Goal: Transaction & Acquisition: Book appointment/travel/reservation

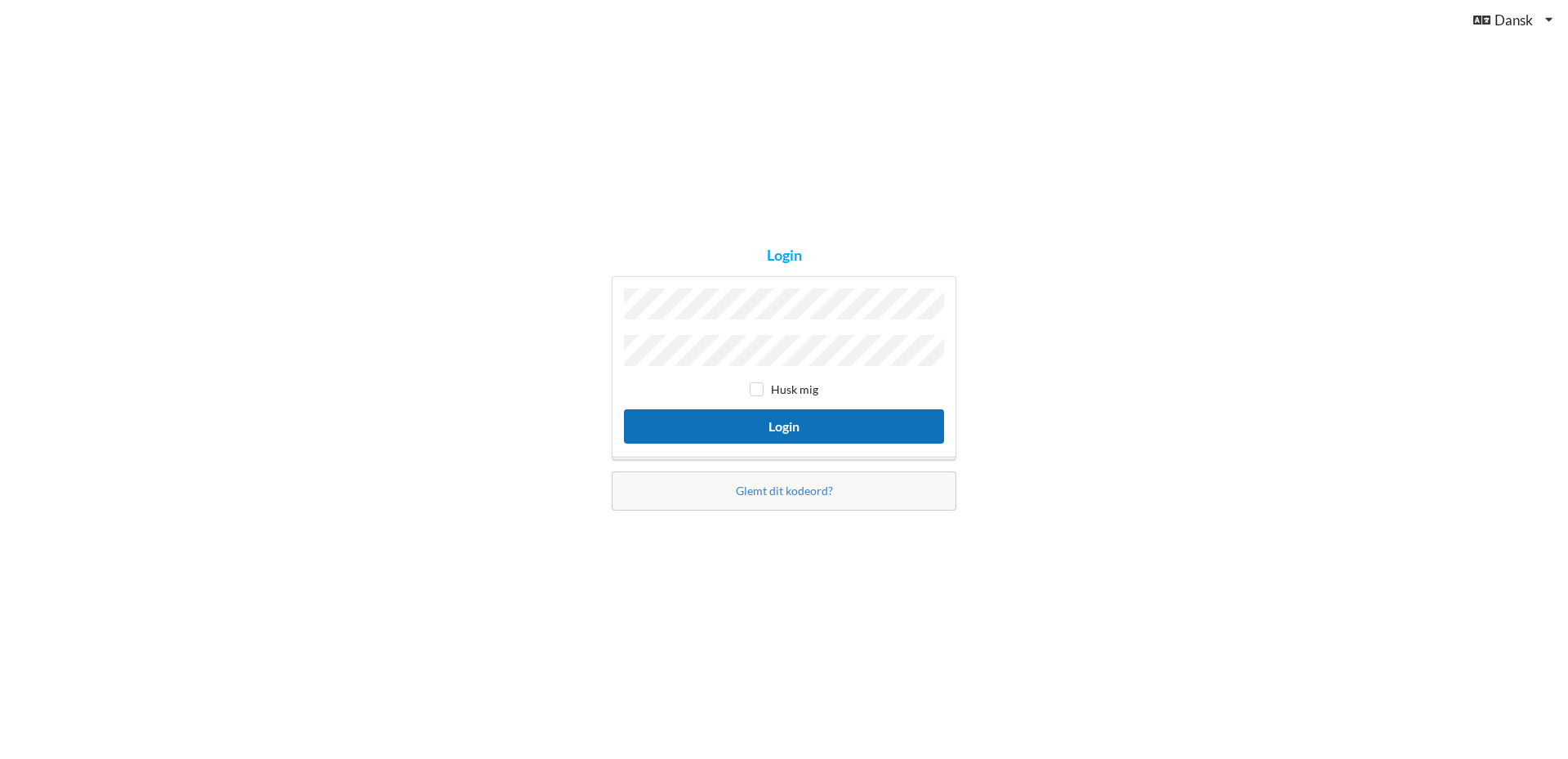
click at [740, 421] on button "Login" at bounding box center [784, 426] width 321 height 34
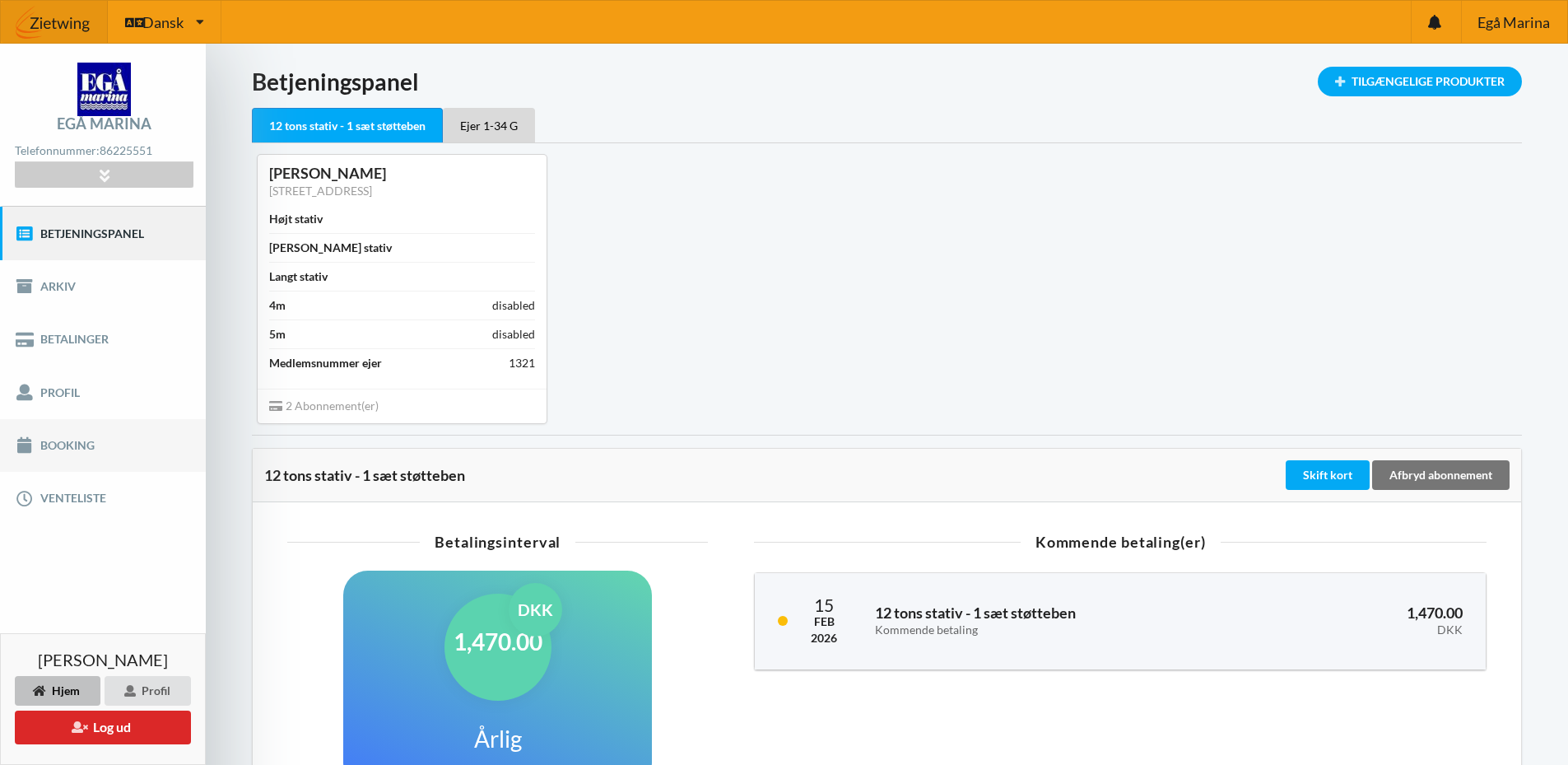
click at [59, 448] on link "Booking" at bounding box center [103, 446] width 206 height 53
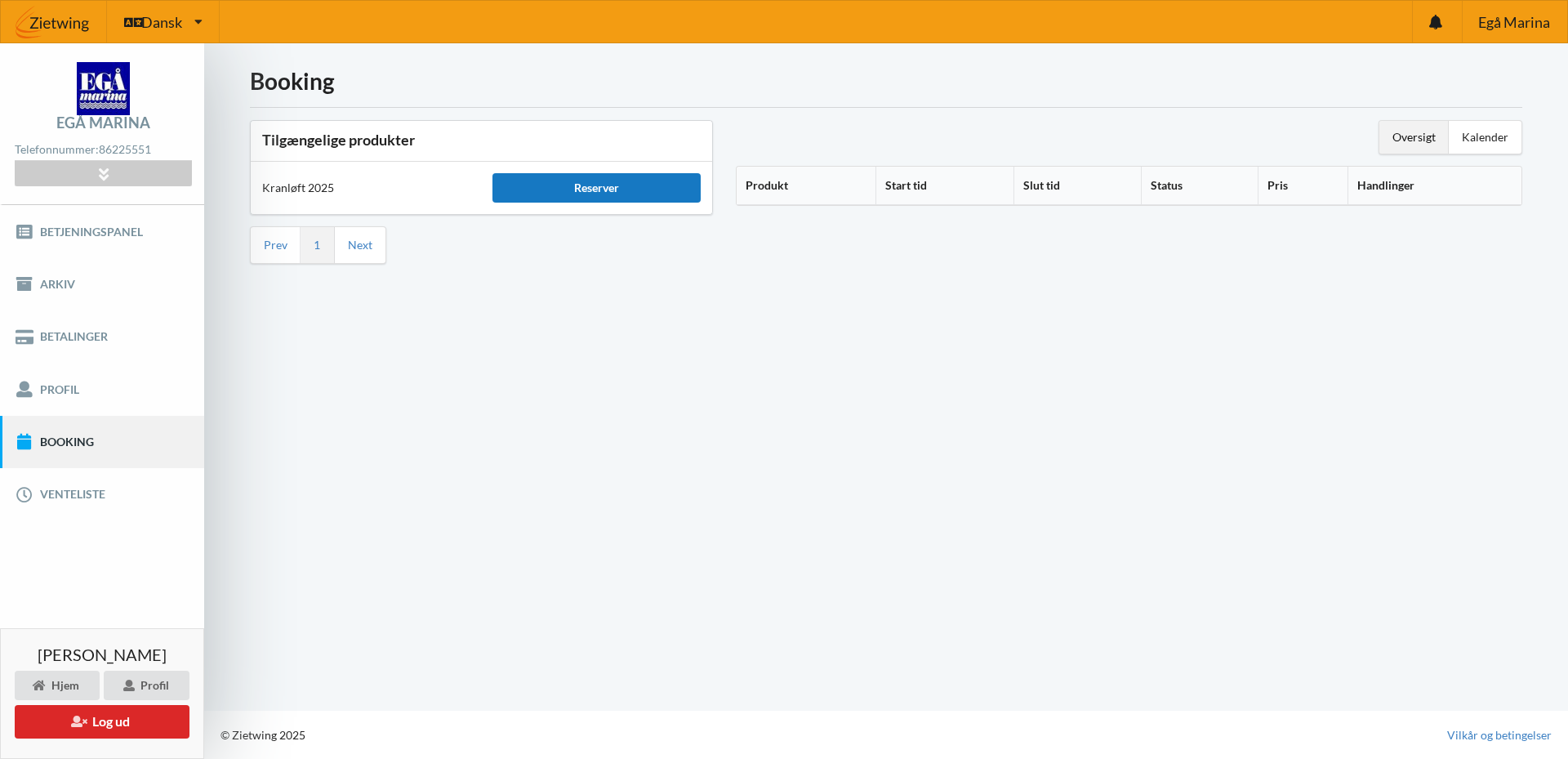
click at [593, 190] on div "Reserver" at bounding box center [596, 188] width 207 height 29
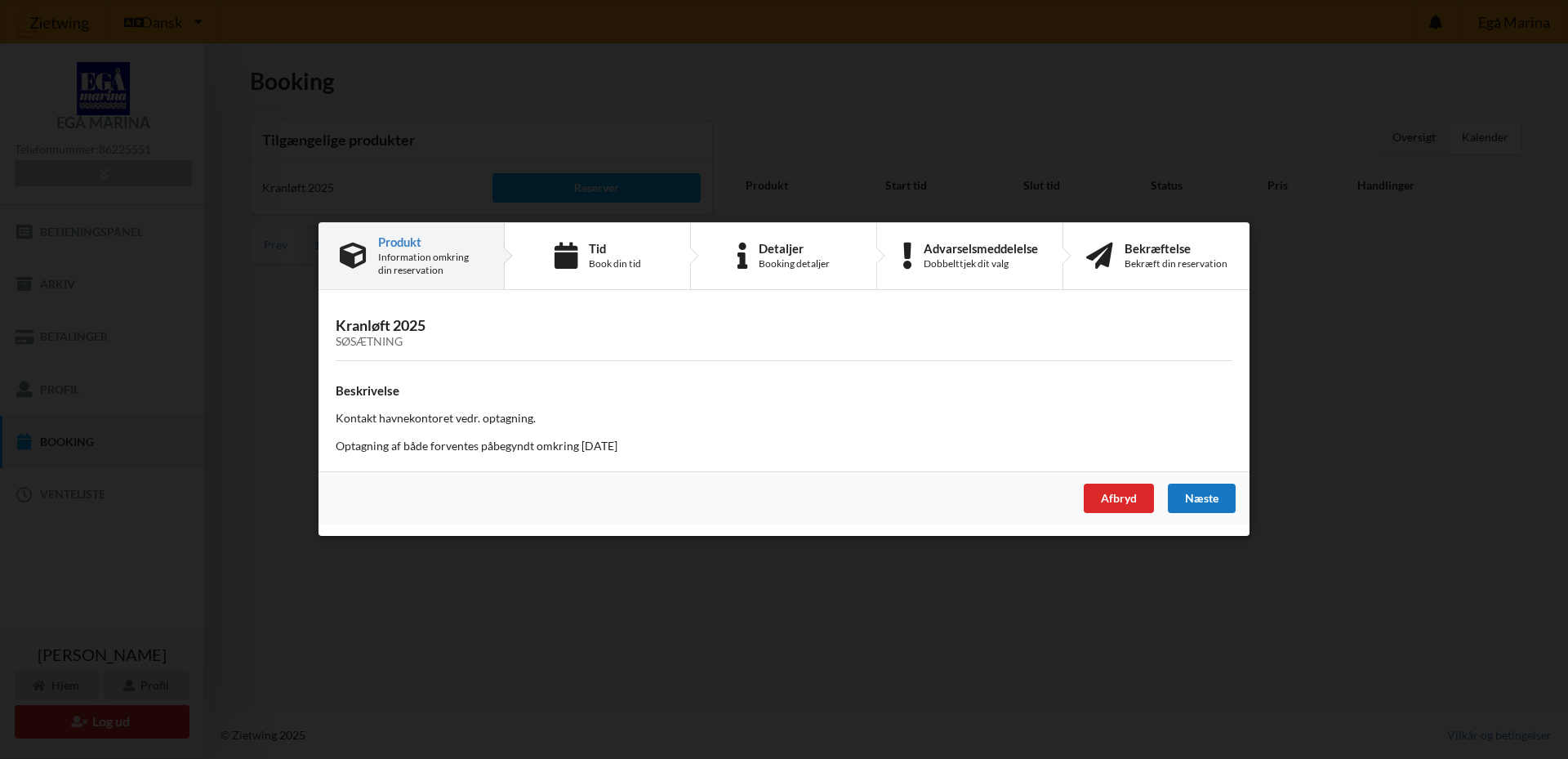
click at [1200, 502] on div "Næste" at bounding box center [1202, 498] width 68 height 29
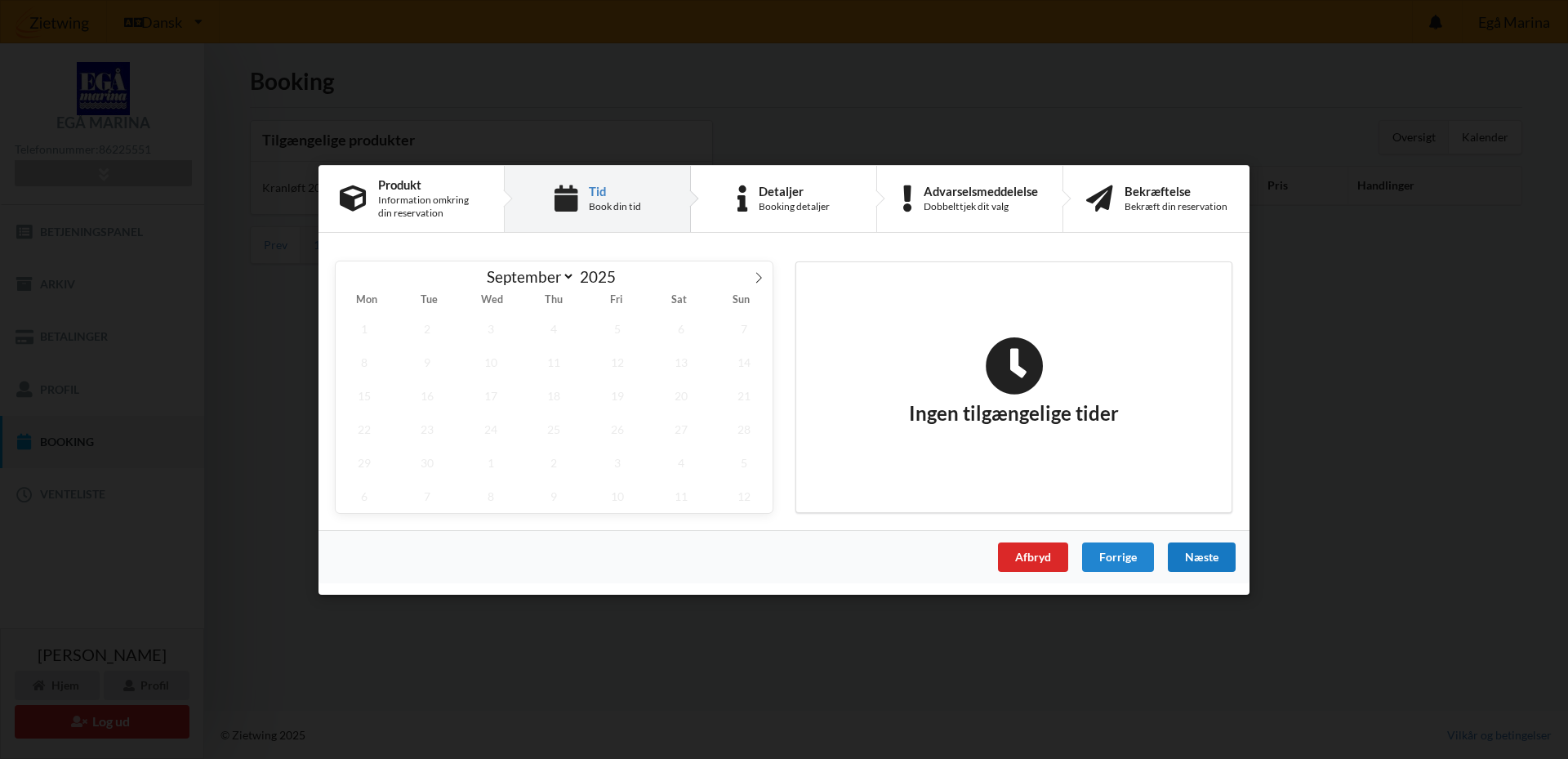
click at [1204, 555] on div "Næste" at bounding box center [1202, 556] width 68 height 29
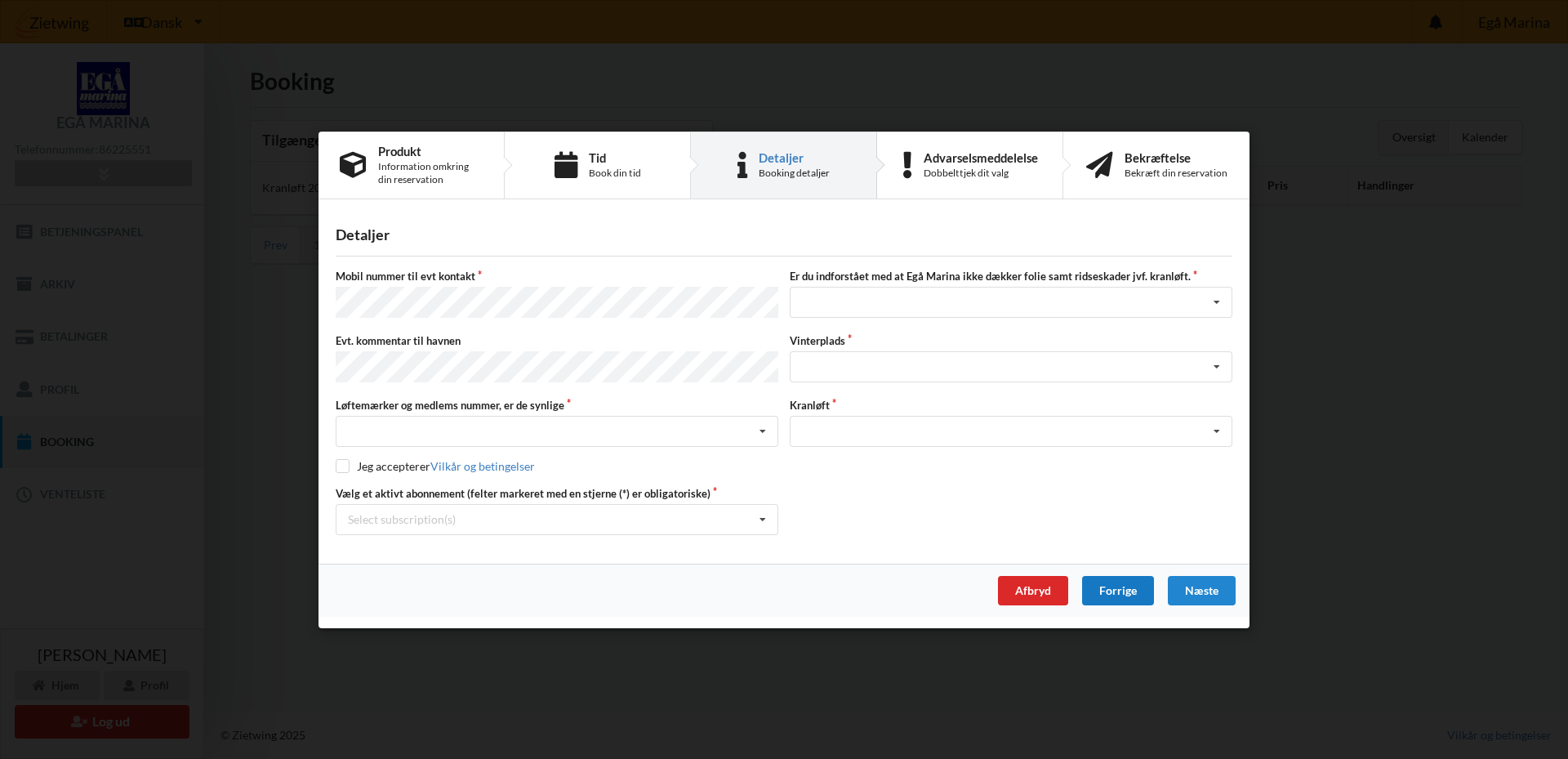
click at [1125, 589] on div "Forrige" at bounding box center [1118, 589] width 72 height 29
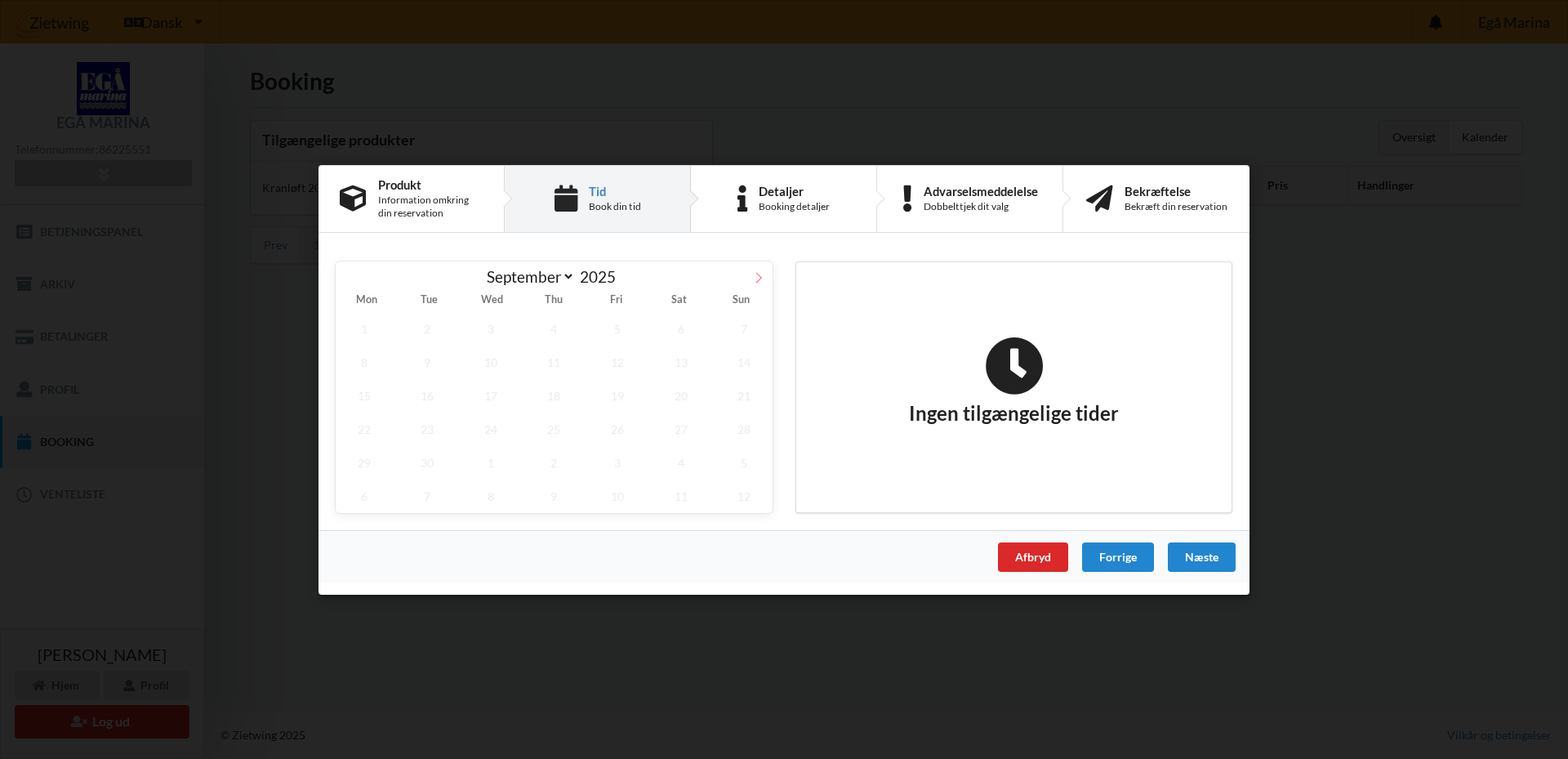
click at [756, 275] on icon at bounding box center [758, 277] width 12 height 12
select select "9"
click at [681, 393] on span "18" at bounding box center [681, 396] width 57 height 34
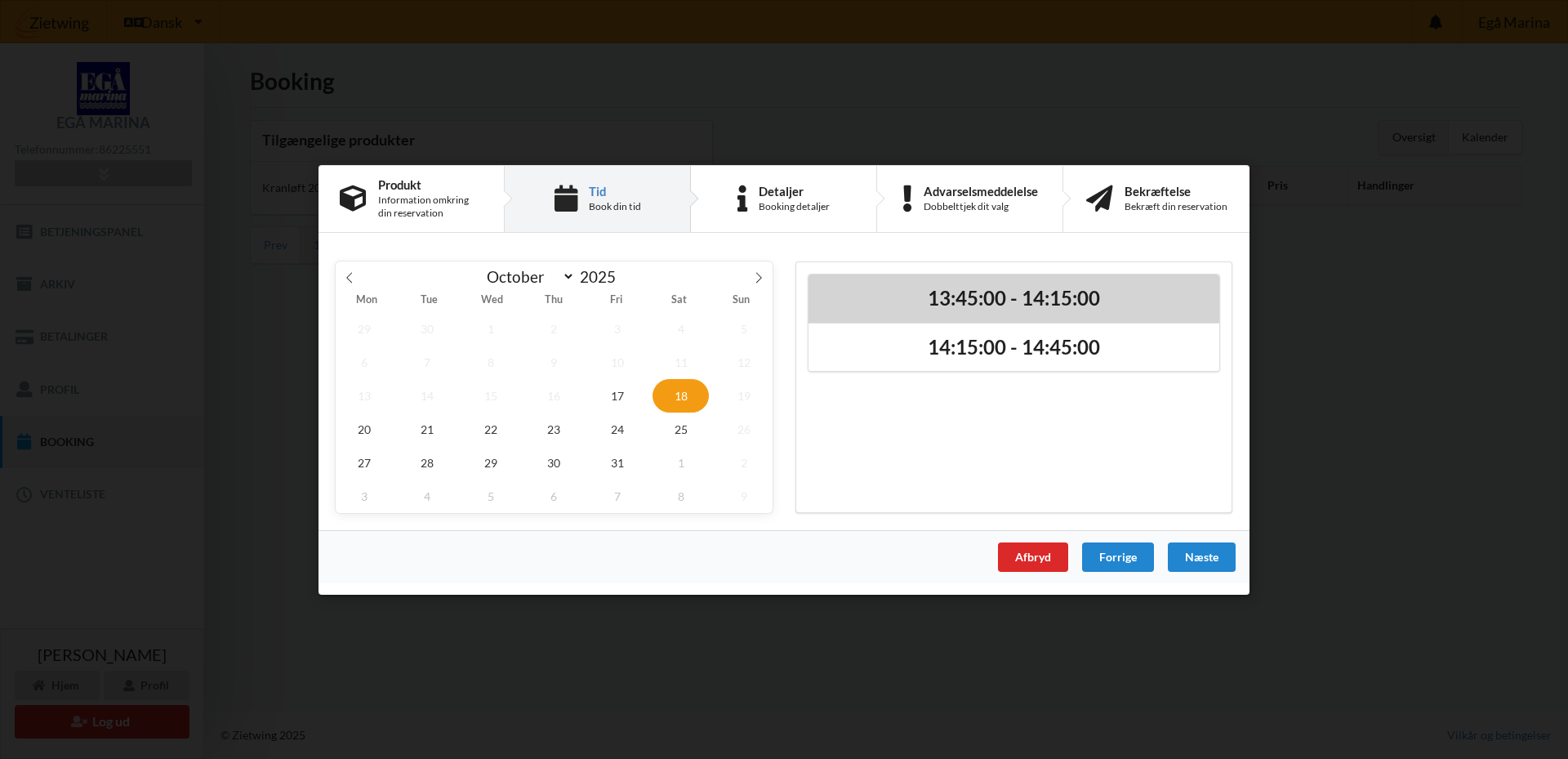
click at [881, 302] on h2 "13:45:00 - 14:15:00" at bounding box center [1013, 297] width 388 height 25
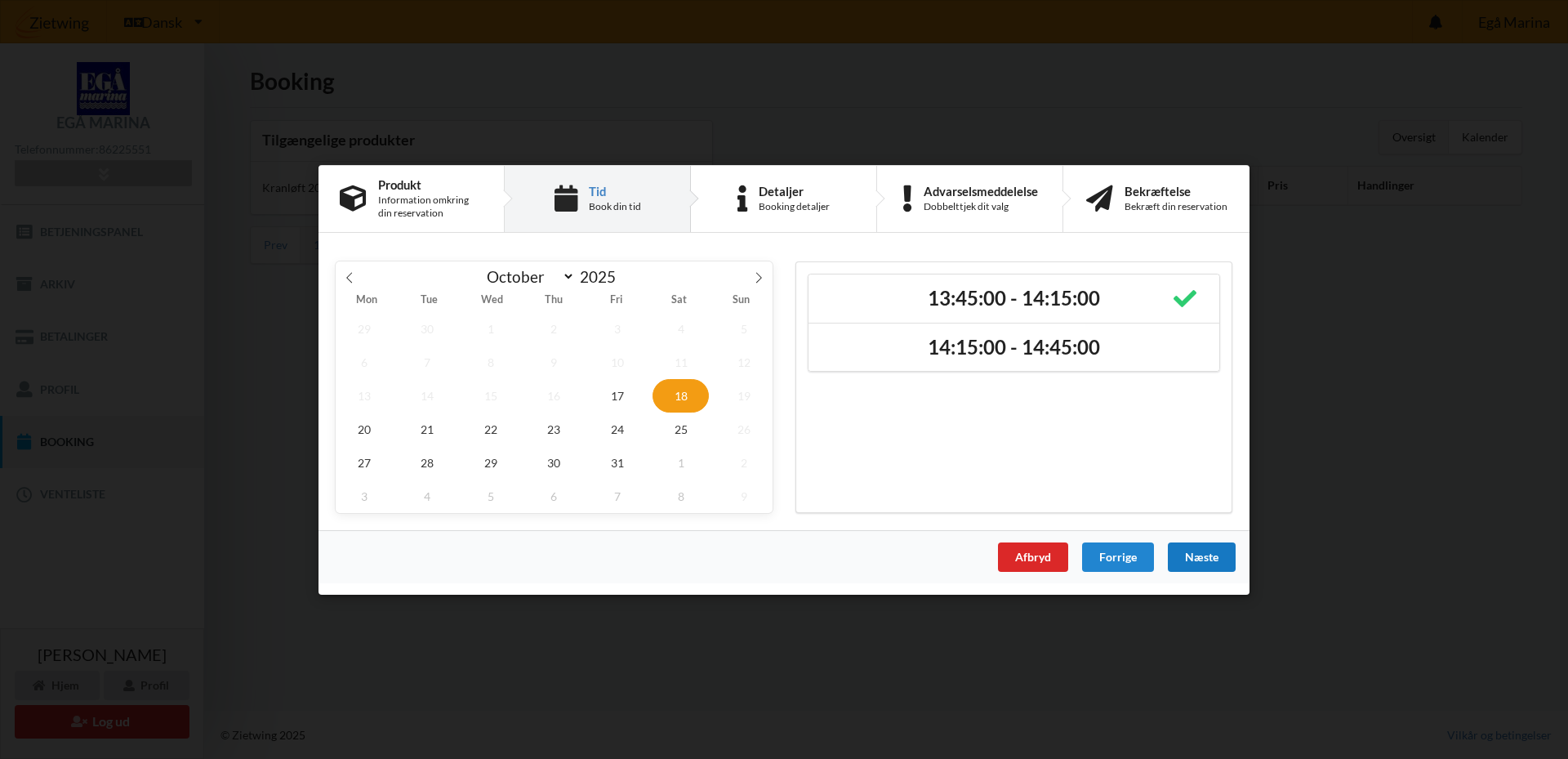
click at [1188, 554] on div "Næste" at bounding box center [1202, 556] width 68 height 29
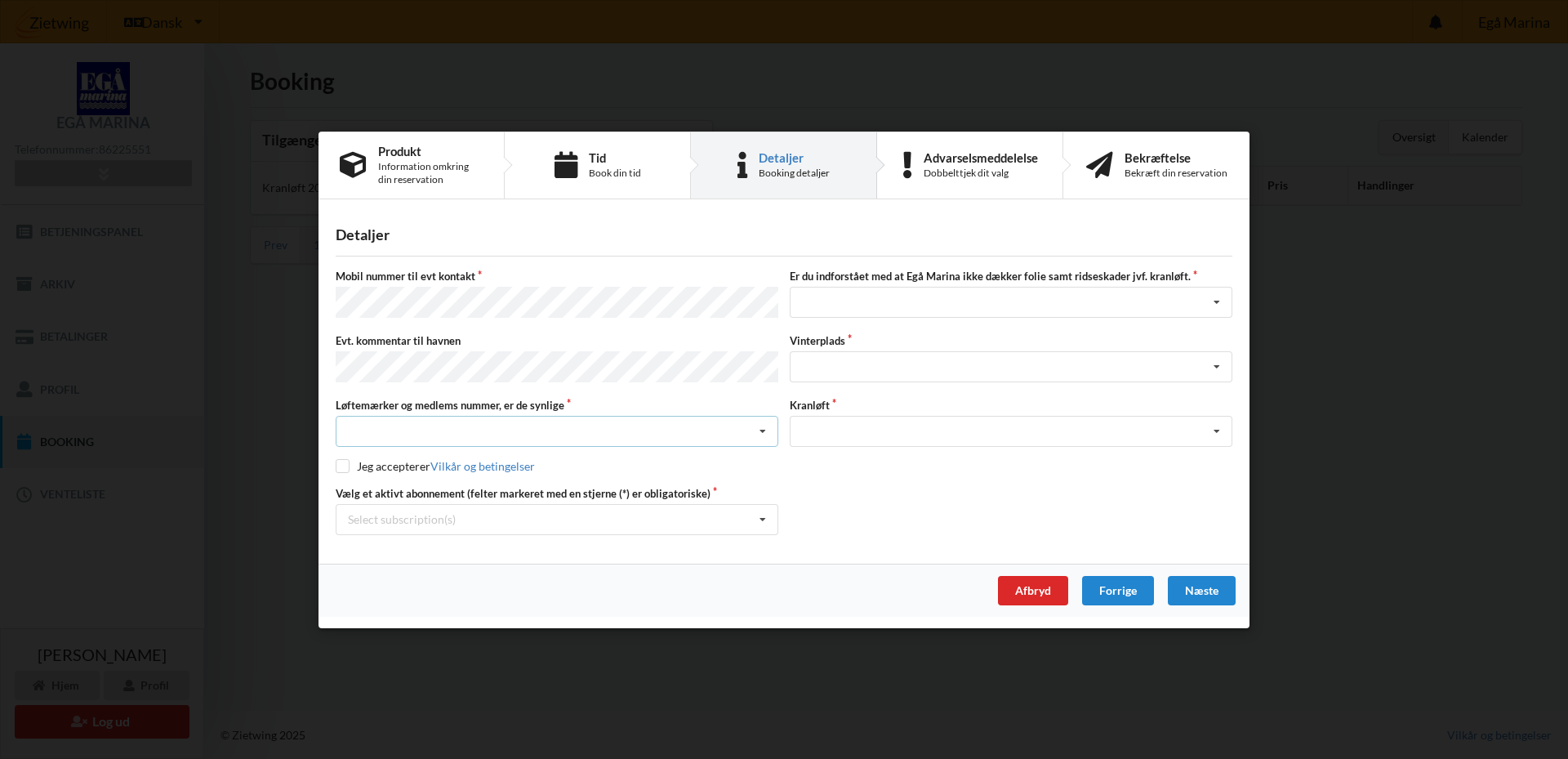
click at [746, 425] on div "Nej, jeg kontakter havnekontoret inden løftet Ja, mine mærker er synlige og int…" at bounding box center [557, 431] width 443 height 31
click at [713, 481] on div "Ja, mine mærker er synlige og intakte" at bounding box center [557, 491] width 441 height 30
click at [350, 463] on label "Jeg accepterer Vilkår og betingelser" at bounding box center [435, 466] width 199 height 14
click at [337, 465] on input "checkbox" at bounding box center [343, 466] width 14 height 14
checkbox input "true"
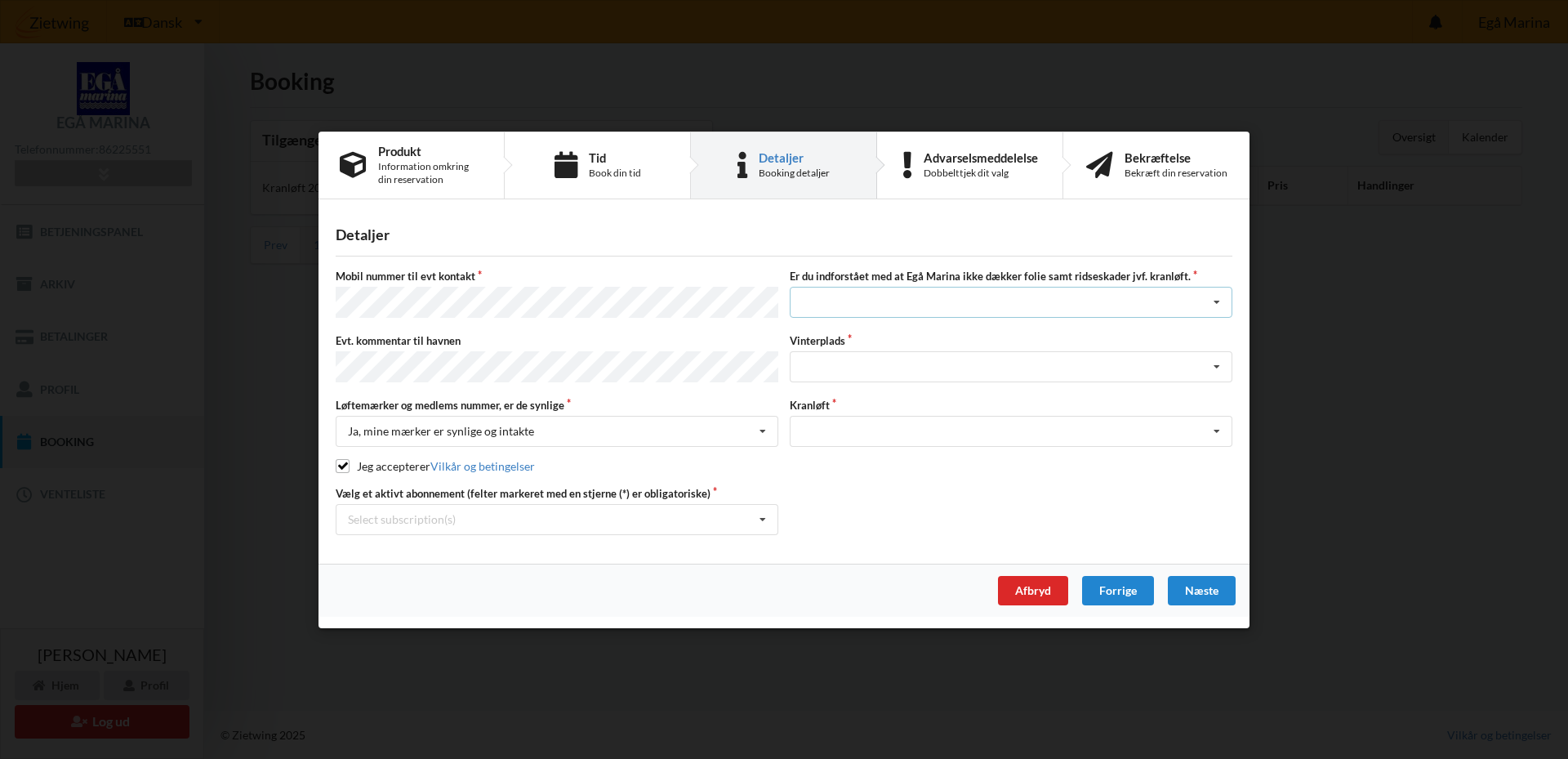
click at [1219, 304] on icon at bounding box center [1216, 303] width 24 height 30
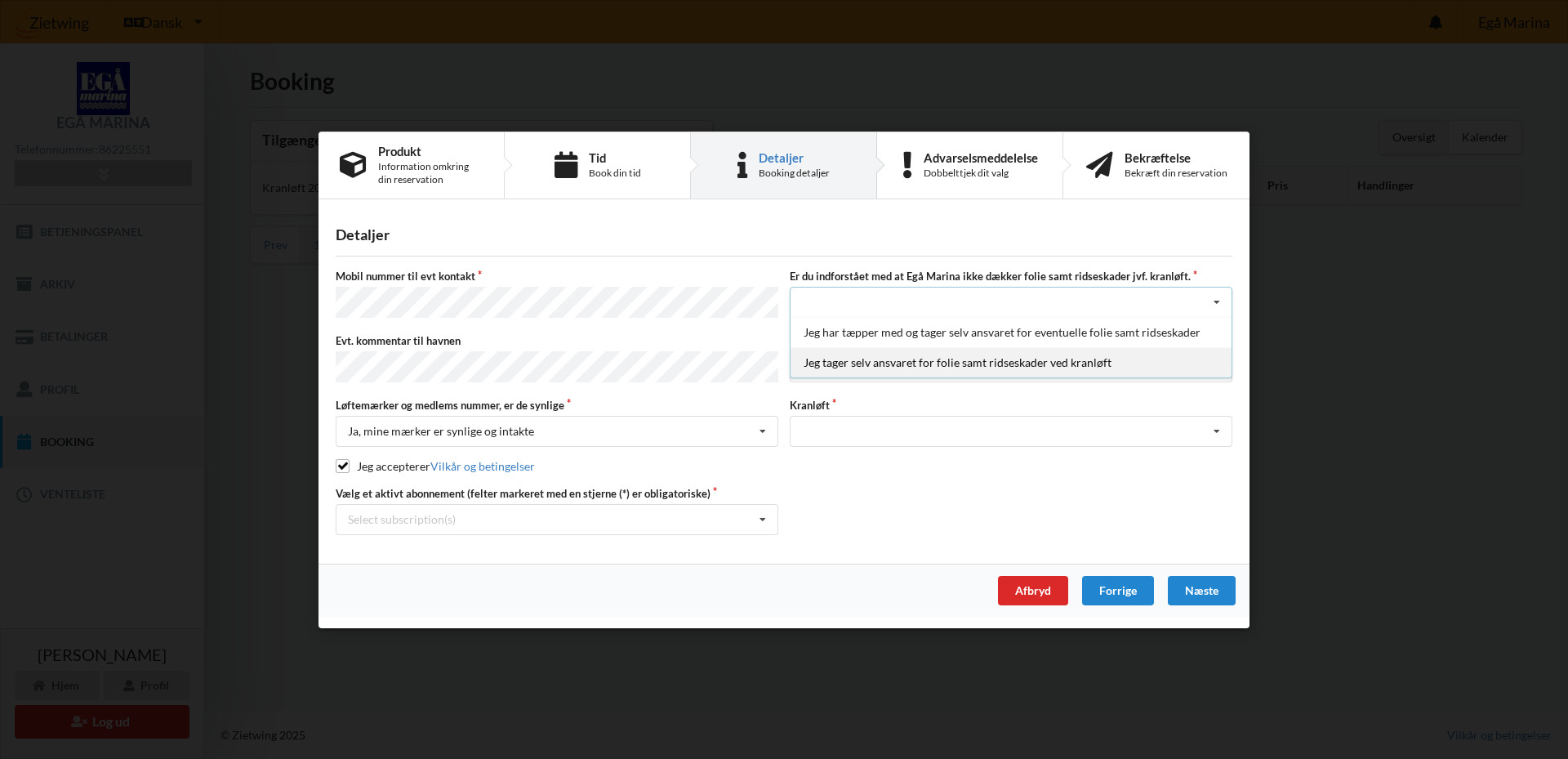
click at [906, 368] on div "Jeg tager selv ansvaret for folie samt ridseskader ved kranløft" at bounding box center [1012, 363] width 441 height 30
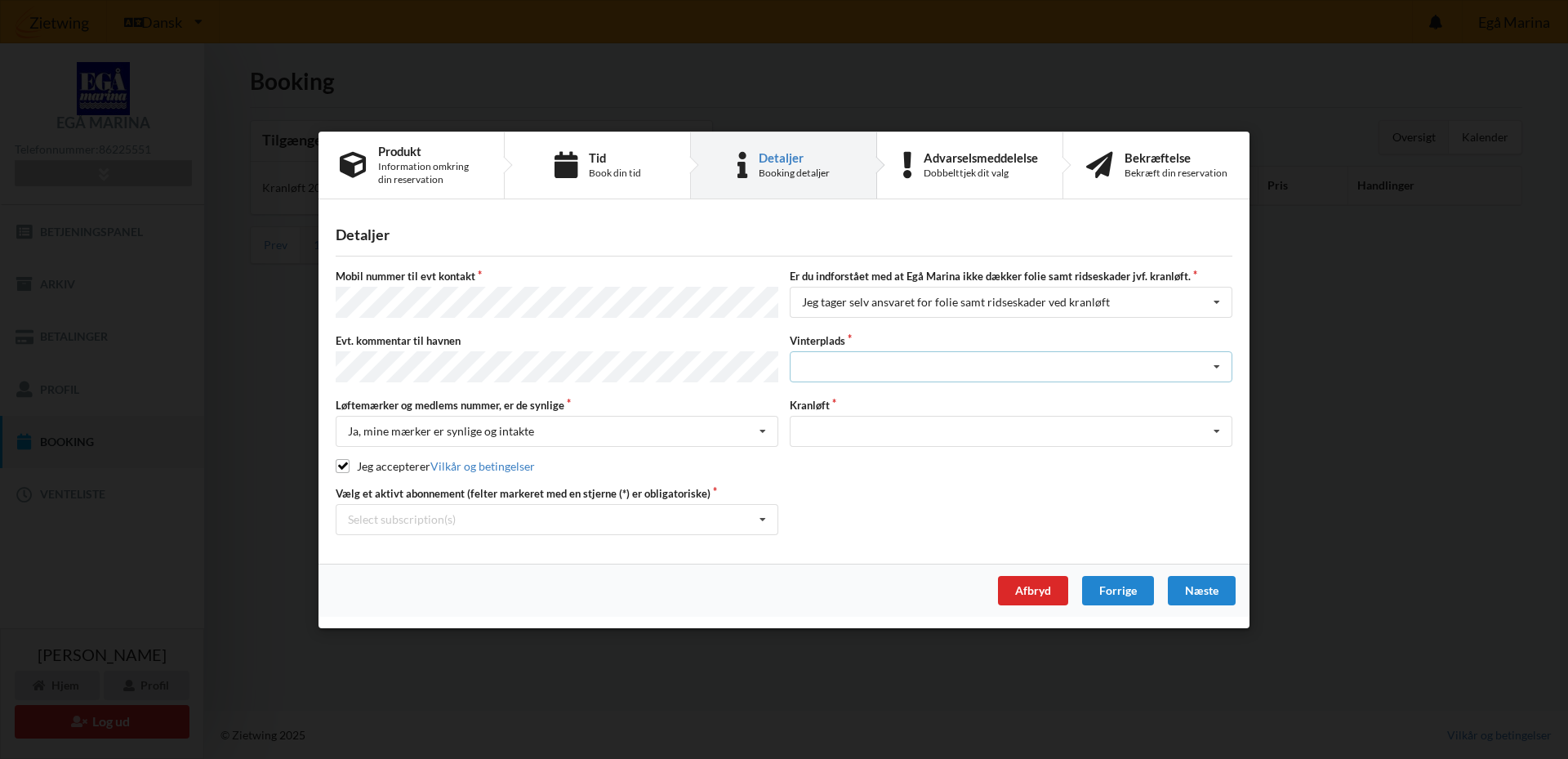
click at [1220, 364] on icon at bounding box center [1216, 367] width 24 height 30
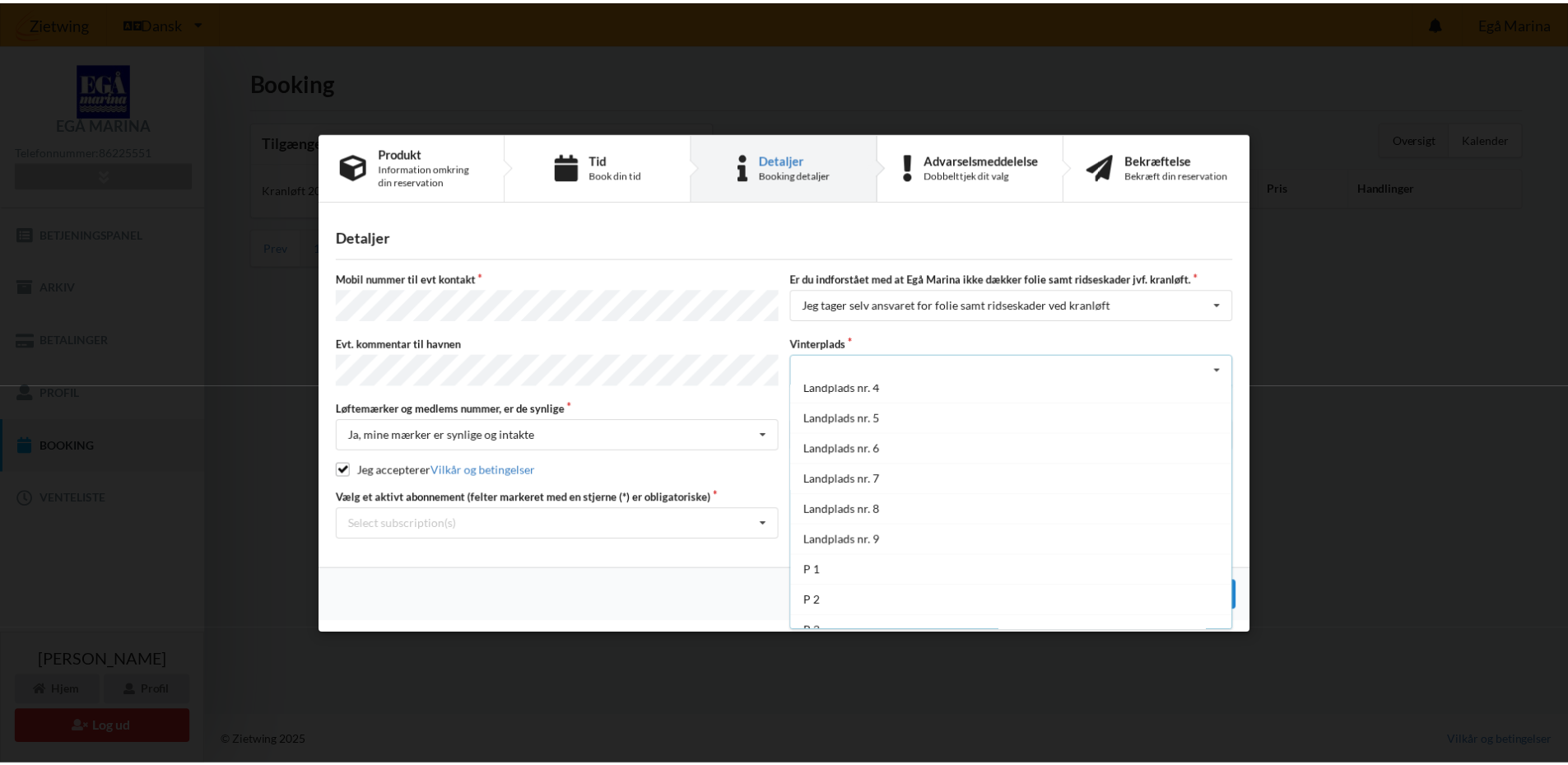
scroll to position [121, 0]
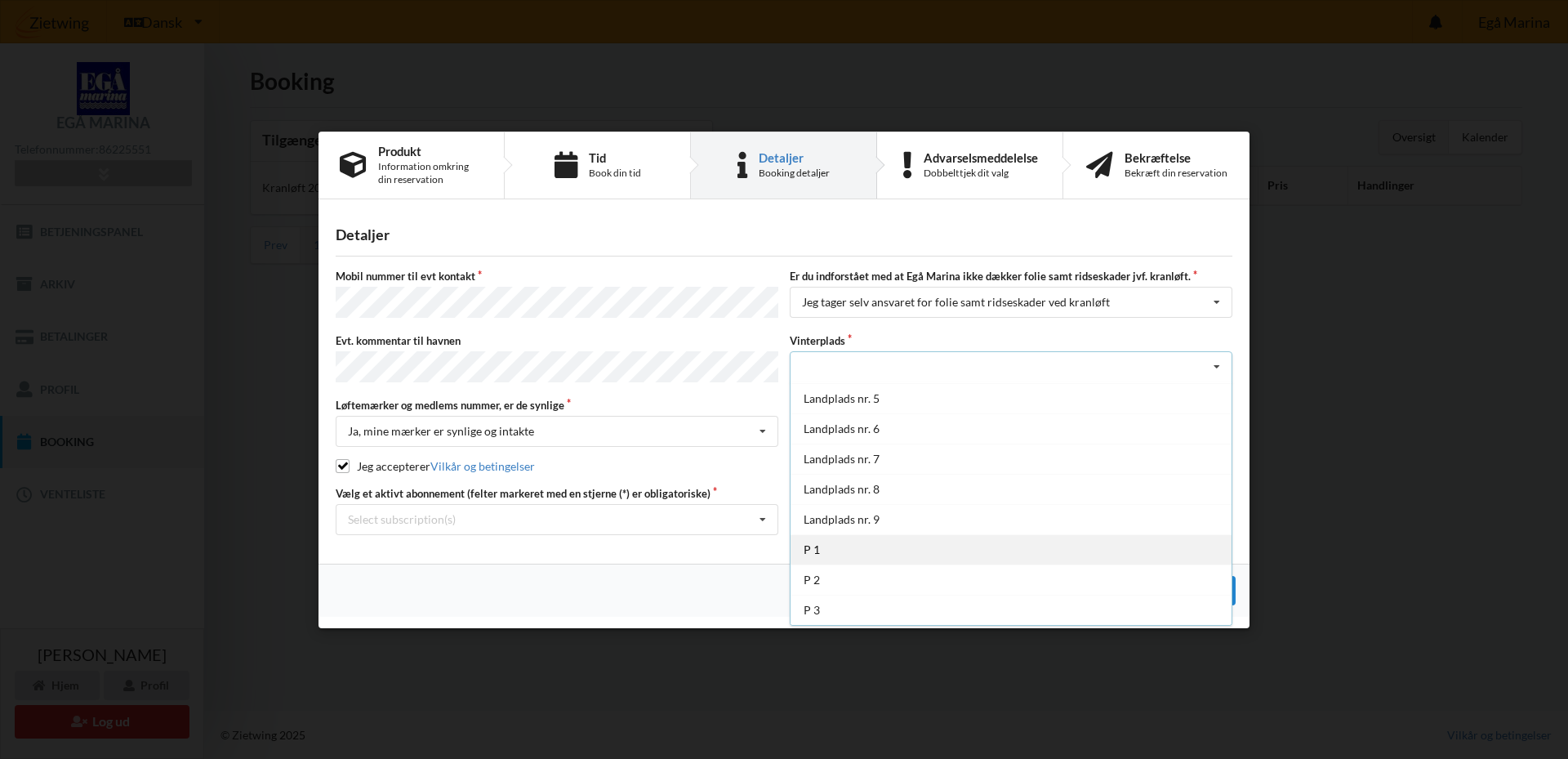
click at [1145, 546] on div "P 1" at bounding box center [1012, 549] width 441 height 30
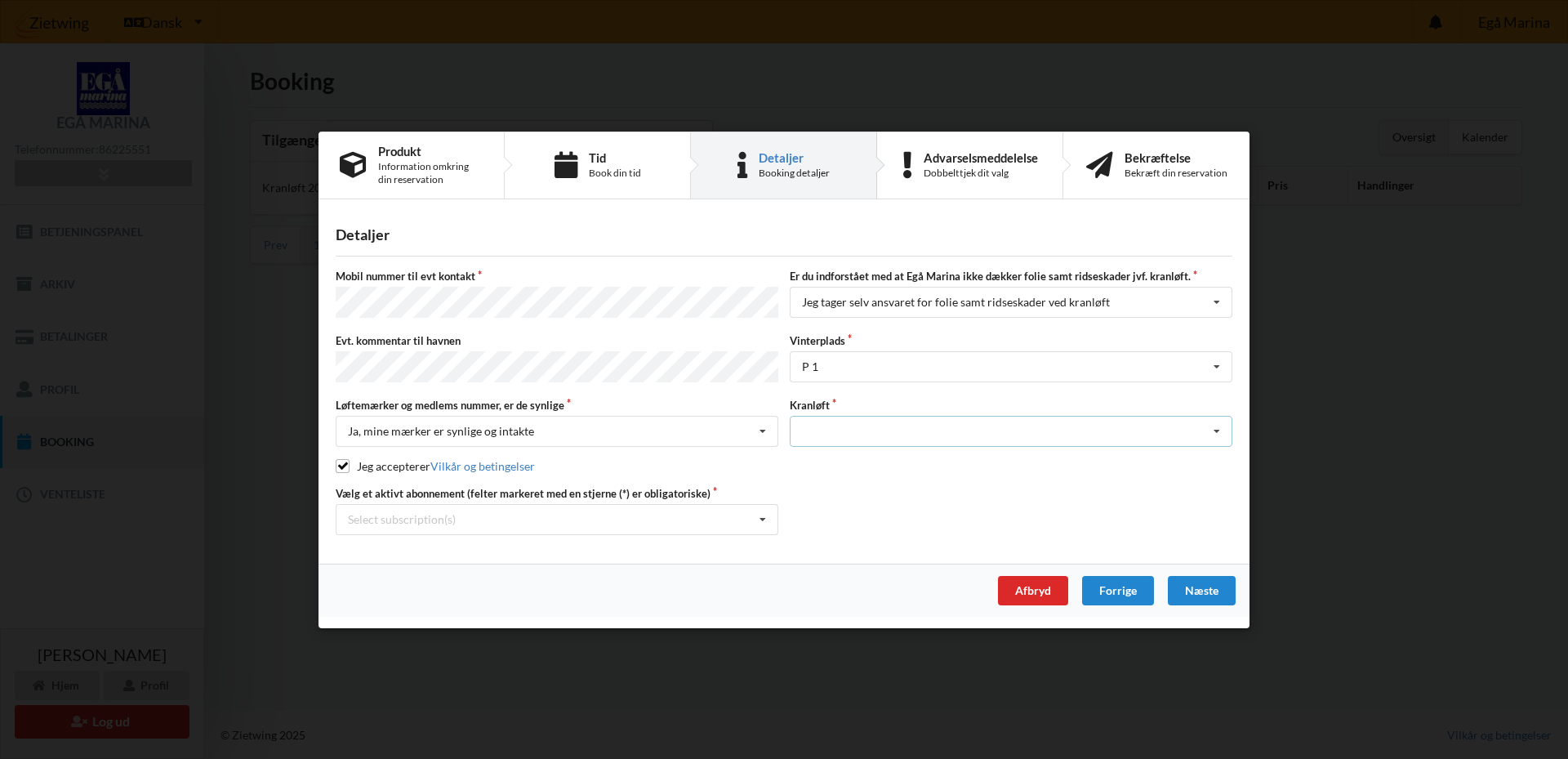
click at [1214, 427] on icon at bounding box center [1216, 432] width 24 height 30
click at [1158, 465] on div "Optagning" at bounding box center [1012, 461] width 441 height 30
click at [1220, 588] on div "Næste" at bounding box center [1202, 589] width 68 height 29
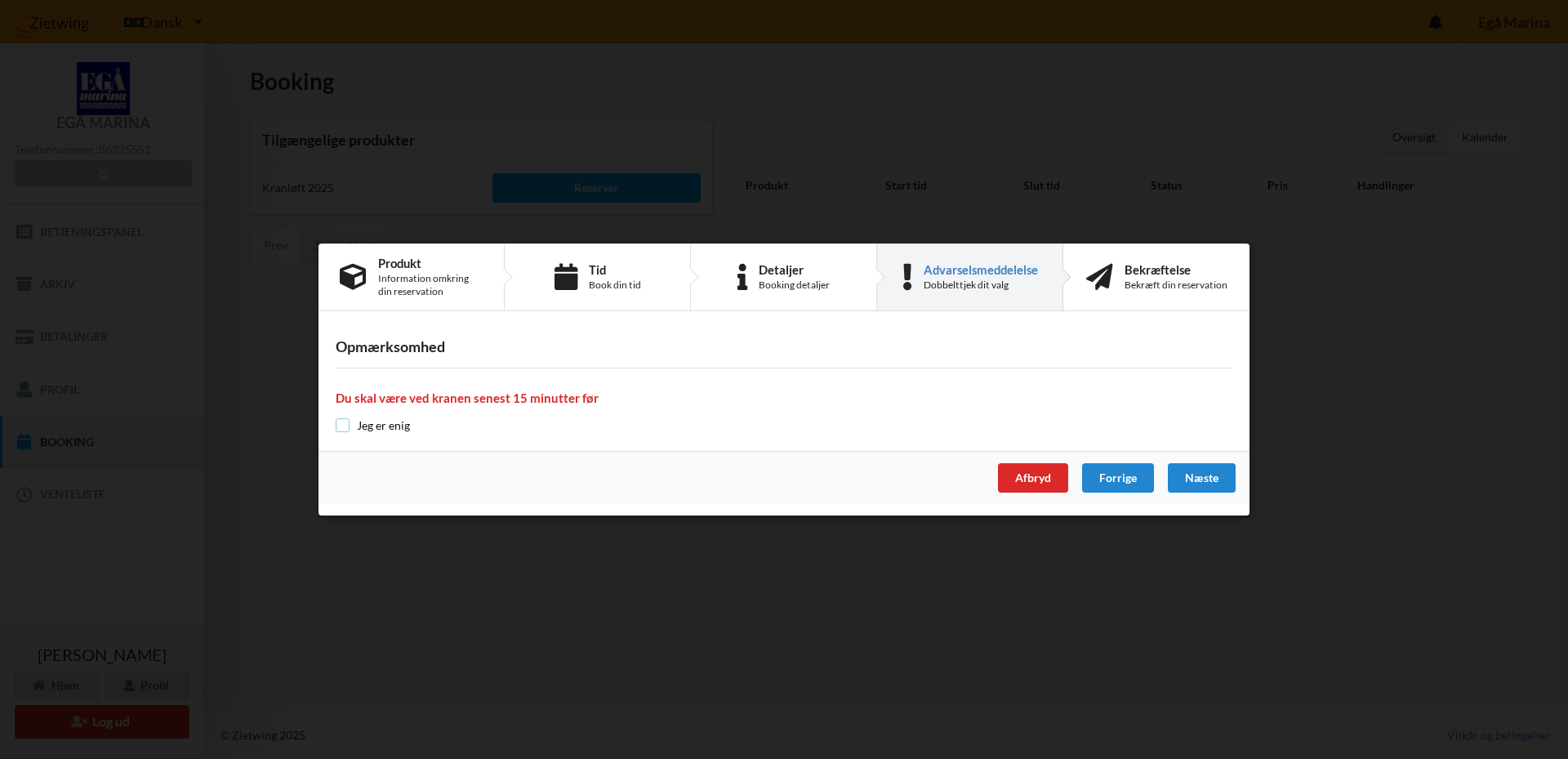
click at [340, 427] on input "checkbox" at bounding box center [343, 425] width 14 height 14
checkbox input "true"
click at [1198, 477] on div "Næste" at bounding box center [1202, 478] width 68 height 29
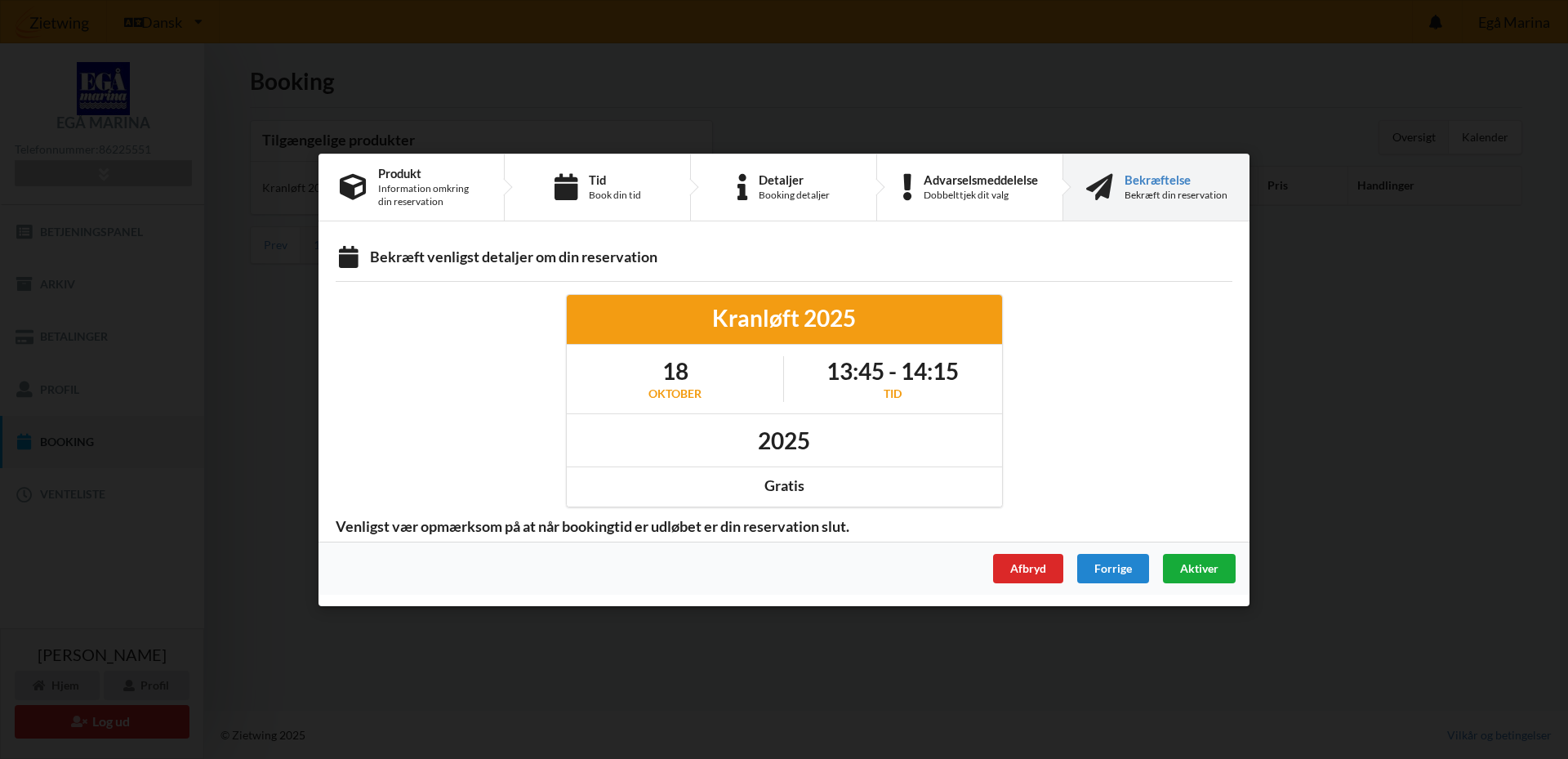
click at [1201, 571] on span "Aktiver" at bounding box center [1199, 568] width 38 height 14
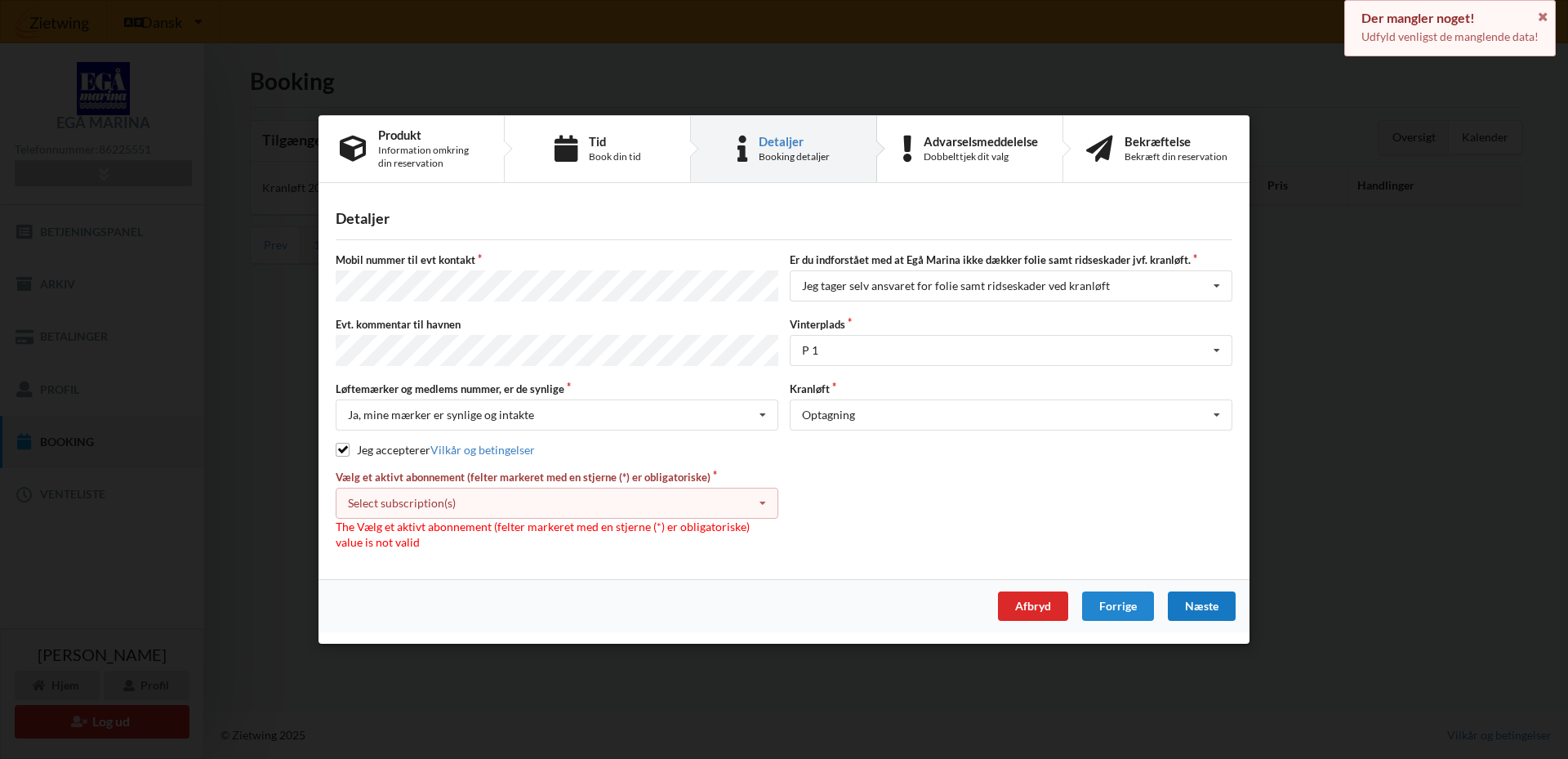
click at [763, 501] on icon at bounding box center [763, 504] width 24 height 30
click at [859, 505] on div "Vælg et aktivt abonnement (felter markeret med en stjerne (*) er obligatoriske)…" at bounding box center [784, 510] width 908 height 81
click at [788, 504] on div "Vælg et aktivt abonnement (felter markeret med en stjerne (*) er obligatoriske)…" at bounding box center [784, 510] width 908 height 81
click at [763, 501] on icon at bounding box center [763, 504] width 24 height 30
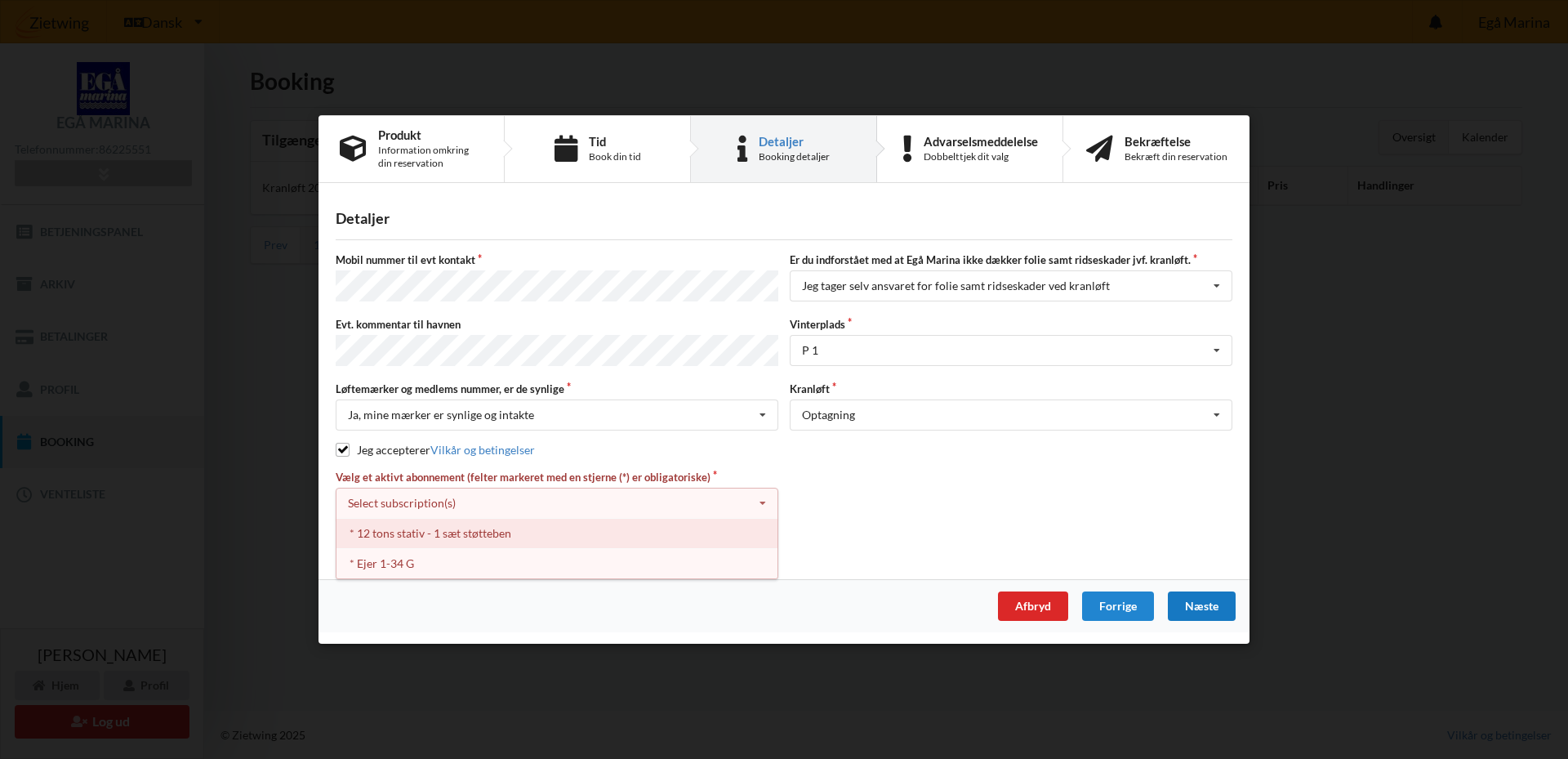
click at [724, 518] on div "* 12 tons stativ - 1 sæt støtteben" at bounding box center [557, 533] width 441 height 30
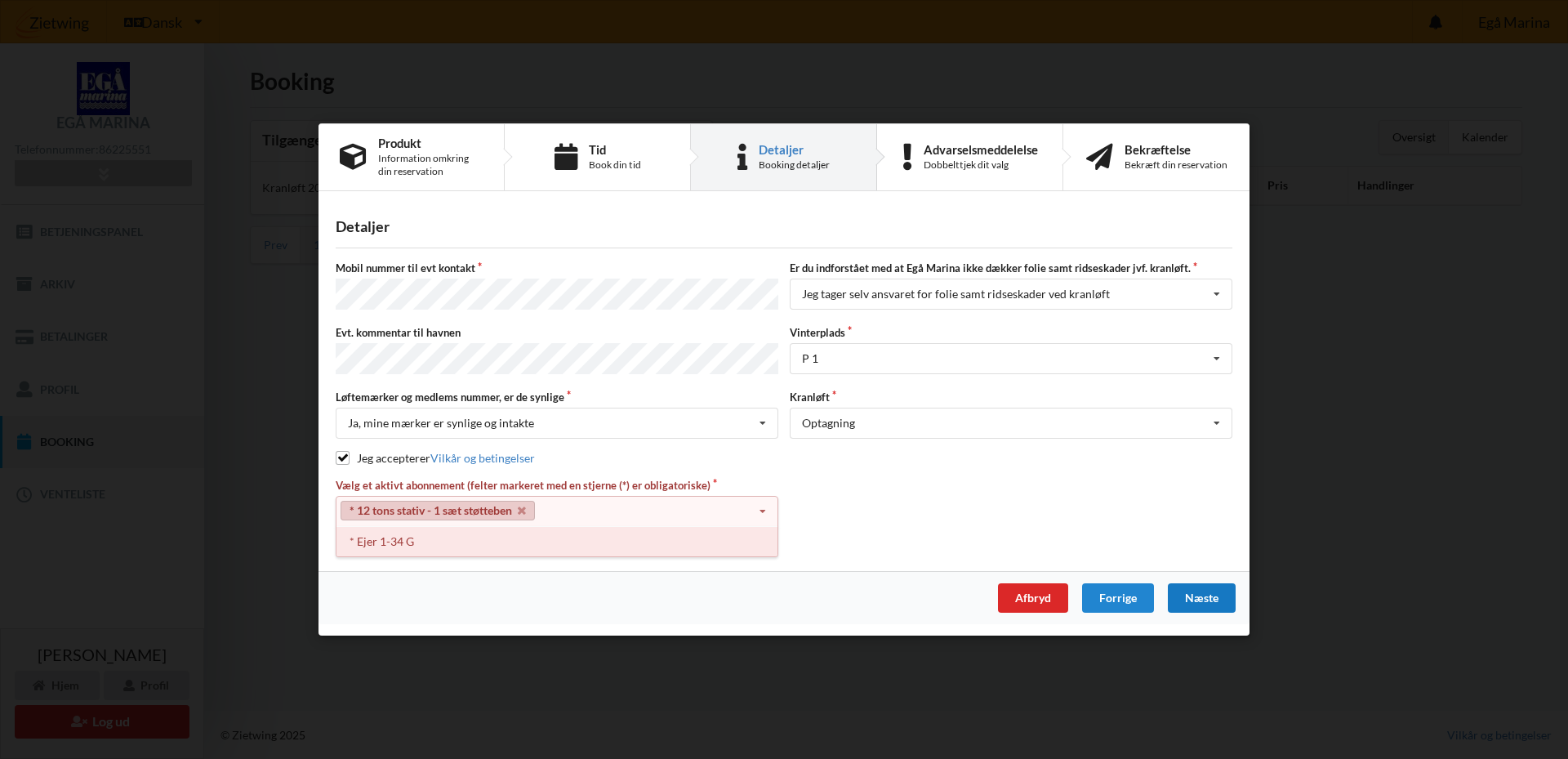
click at [460, 538] on div "* Ejer 1-34 G" at bounding box center [557, 541] width 441 height 30
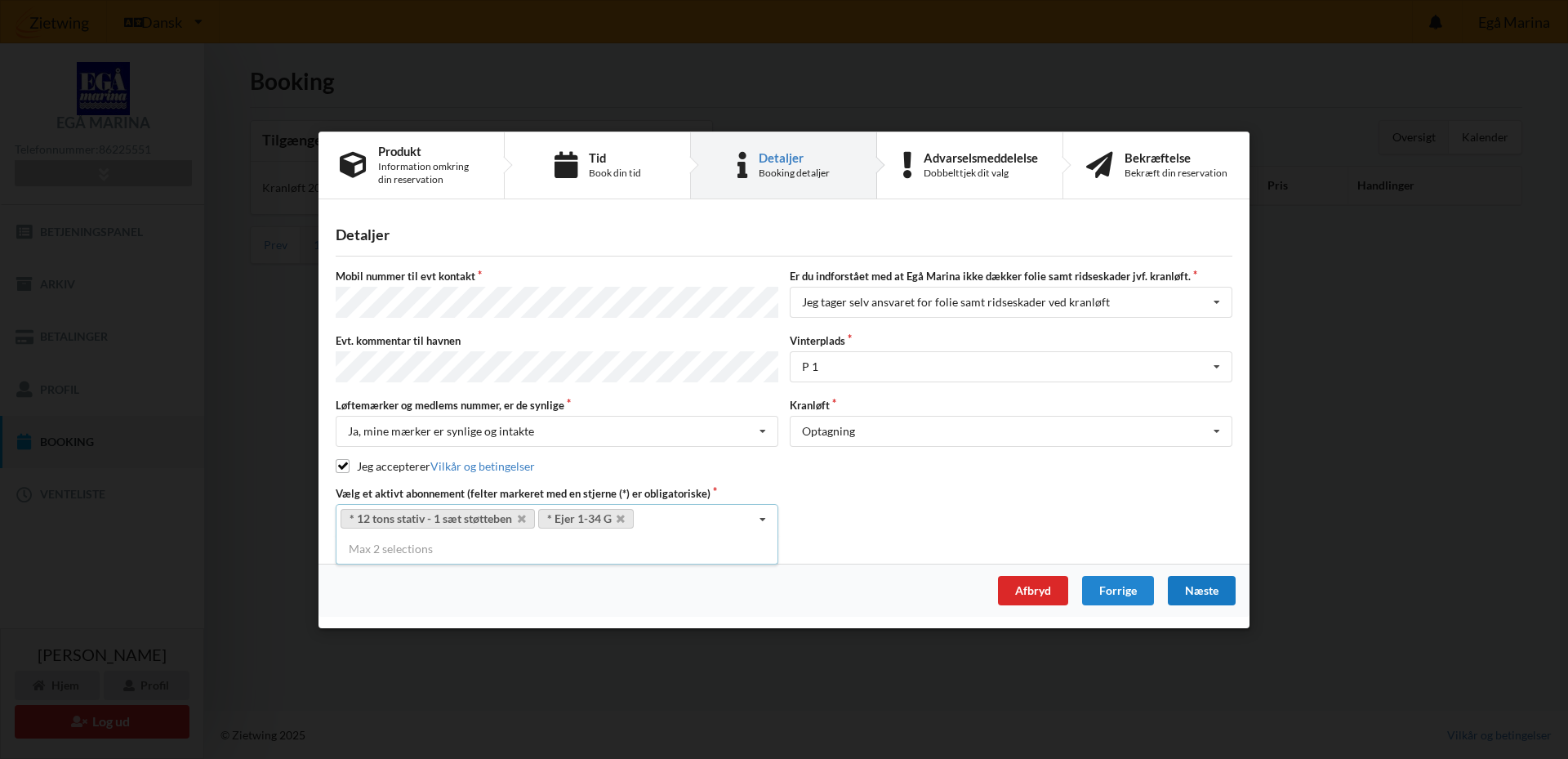
click at [830, 519] on div "Vælg et aktivt abonnement (felter markeret med en stjerne (*) er obligatoriske)…" at bounding box center [784, 509] width 908 height 49
click at [1206, 588] on div "Næste" at bounding box center [1202, 589] width 68 height 29
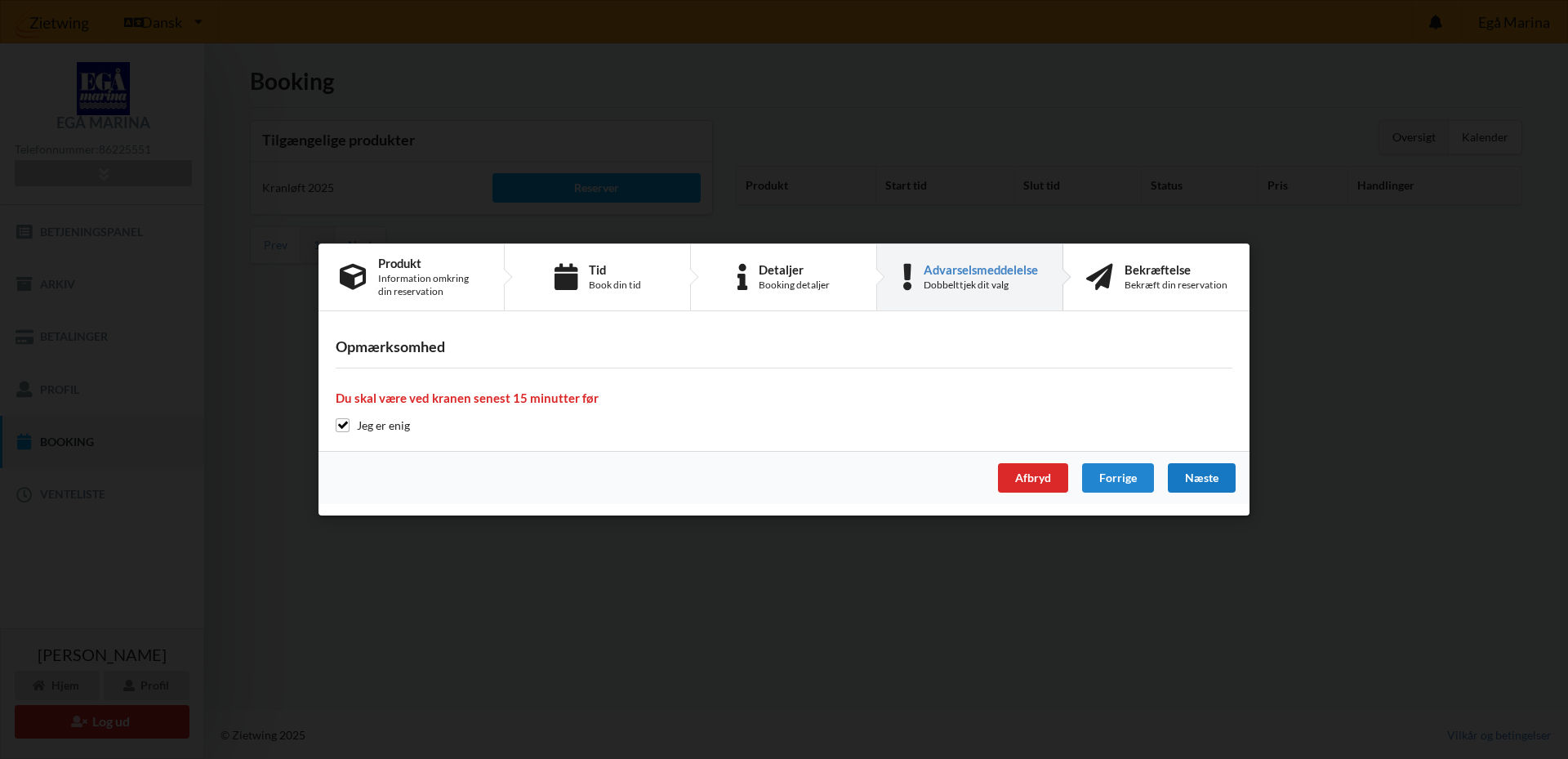
click at [1204, 475] on div "Næste" at bounding box center [1202, 478] width 68 height 29
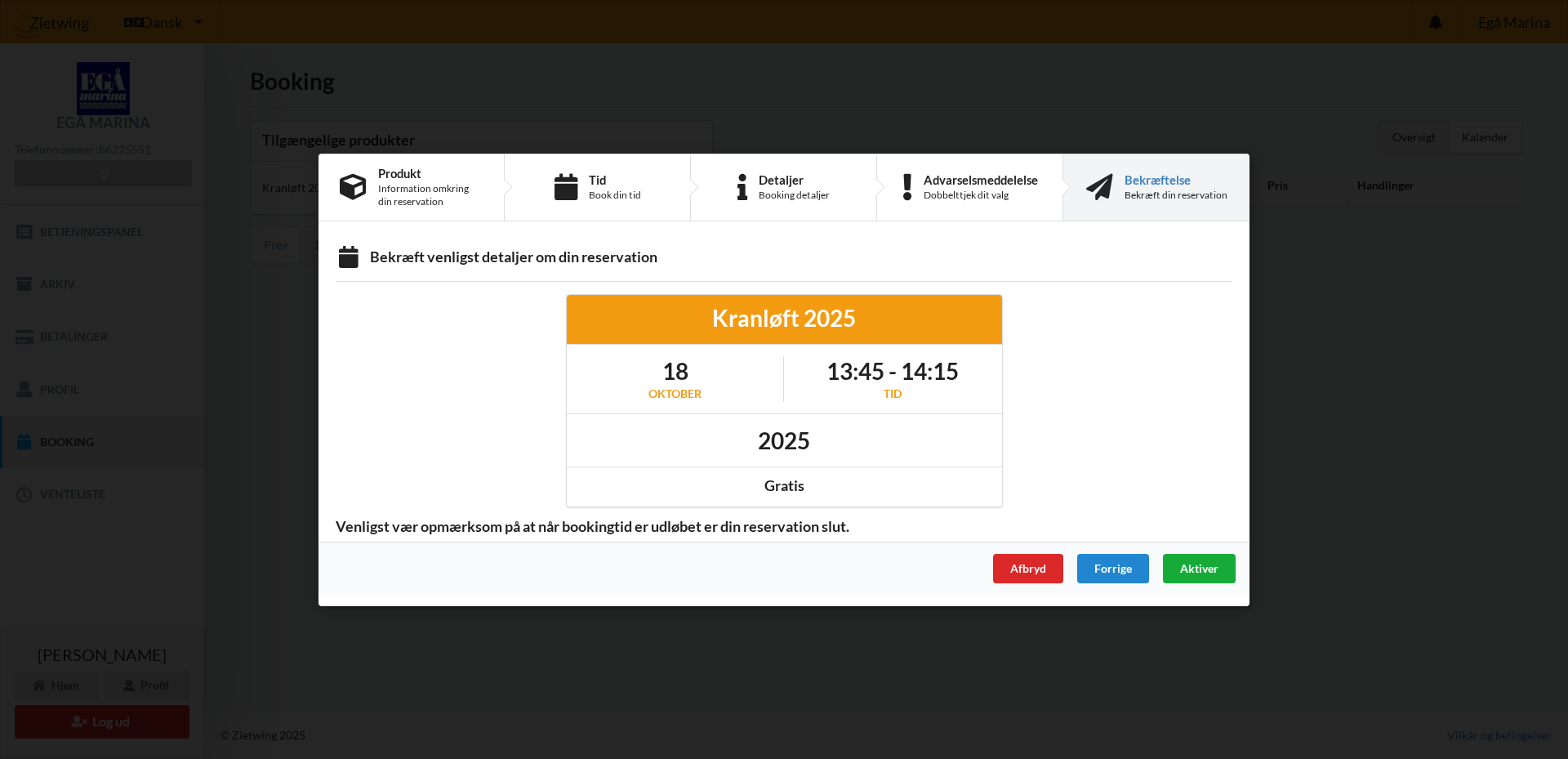
click at [1199, 564] on span "Aktiver" at bounding box center [1199, 568] width 38 height 14
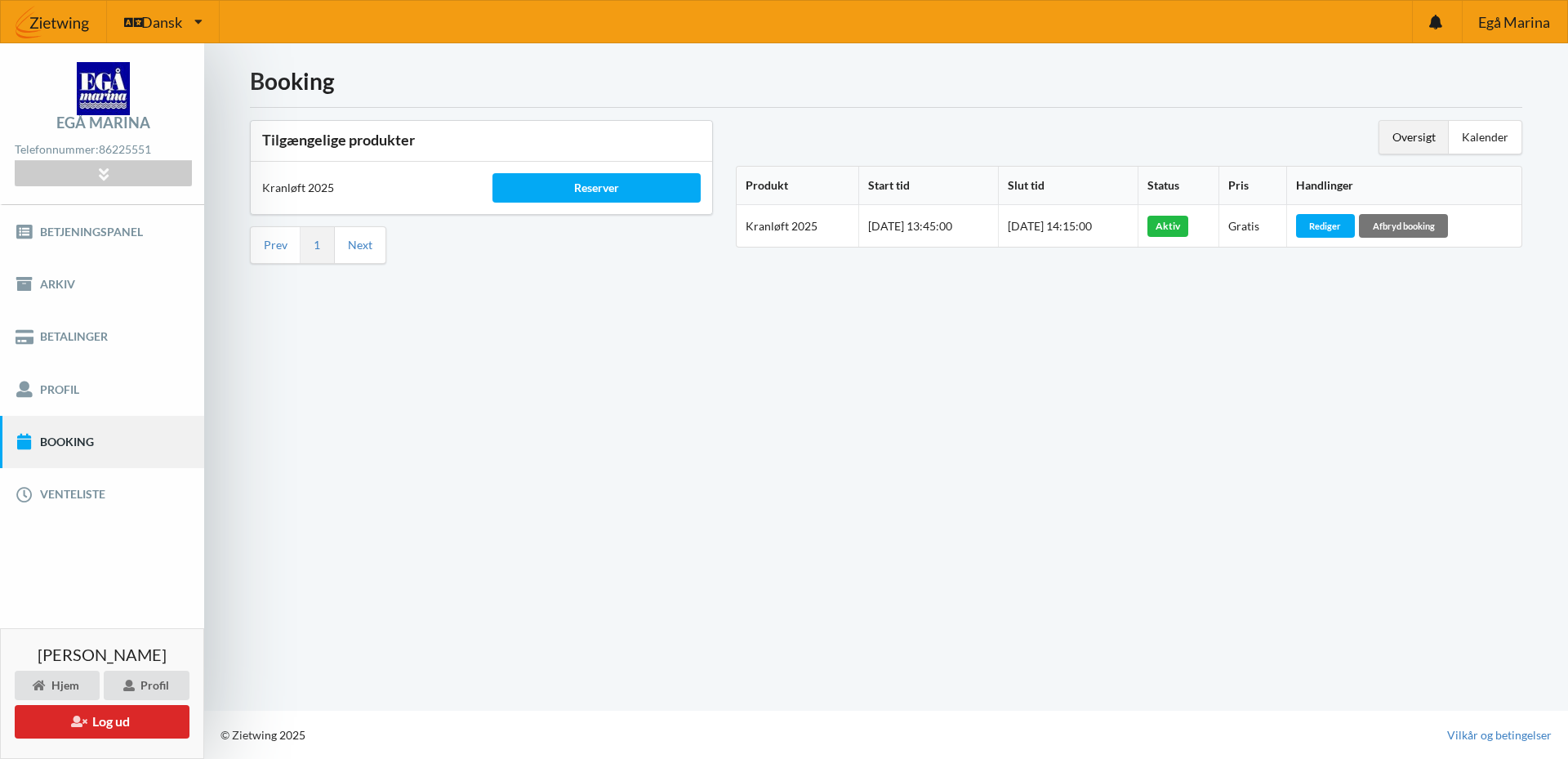
click at [535, 430] on div "Booking Tilgængelige produkter Kranløft 2025 Reserver Prev 1 Next Oversigt Kale…" at bounding box center [887, 376] width 1364 height 667
click at [94, 718] on button "Log ud" at bounding box center [102, 721] width 175 height 34
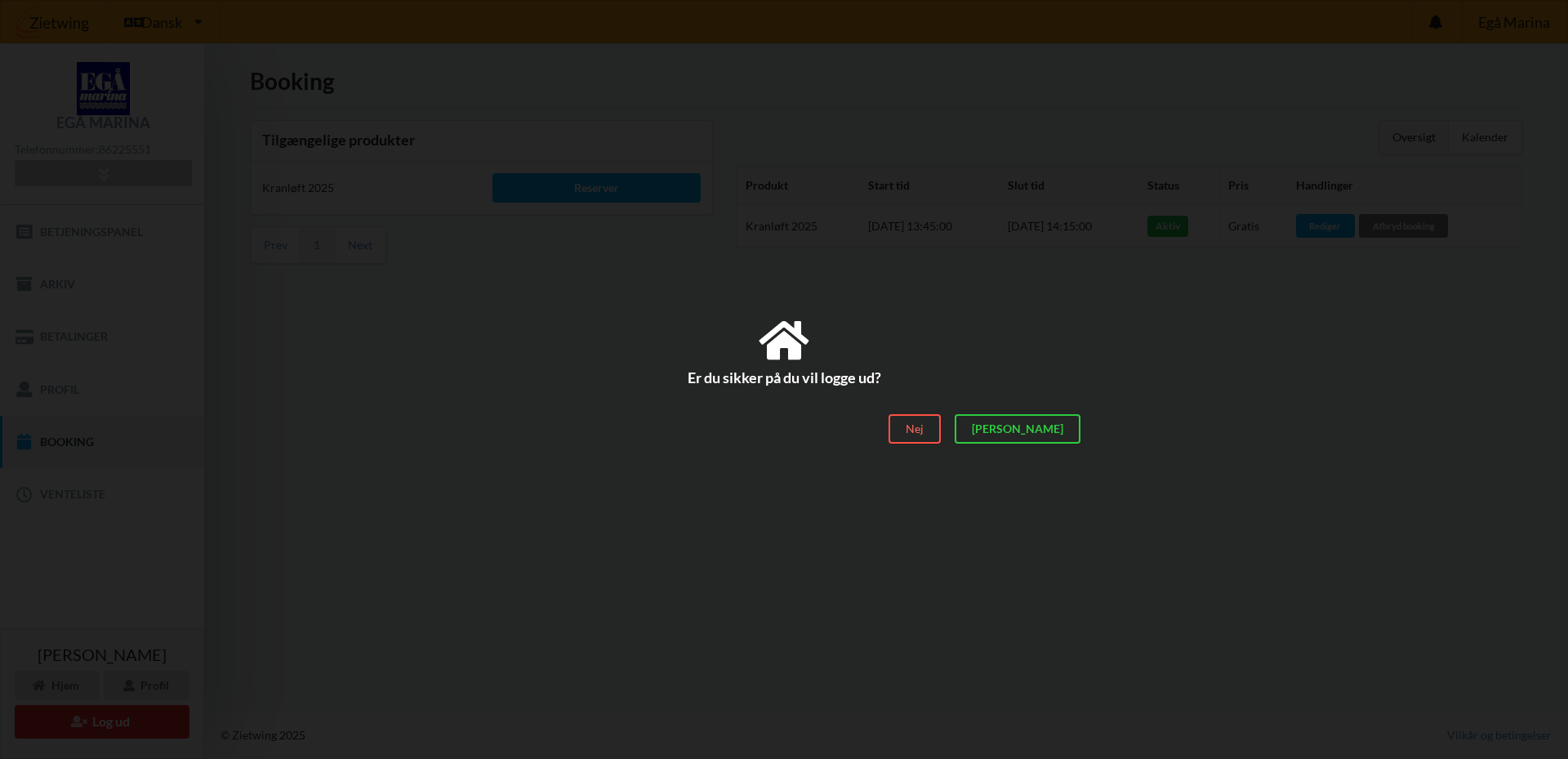
click at [941, 424] on div "Nej" at bounding box center [914, 429] width 53 height 29
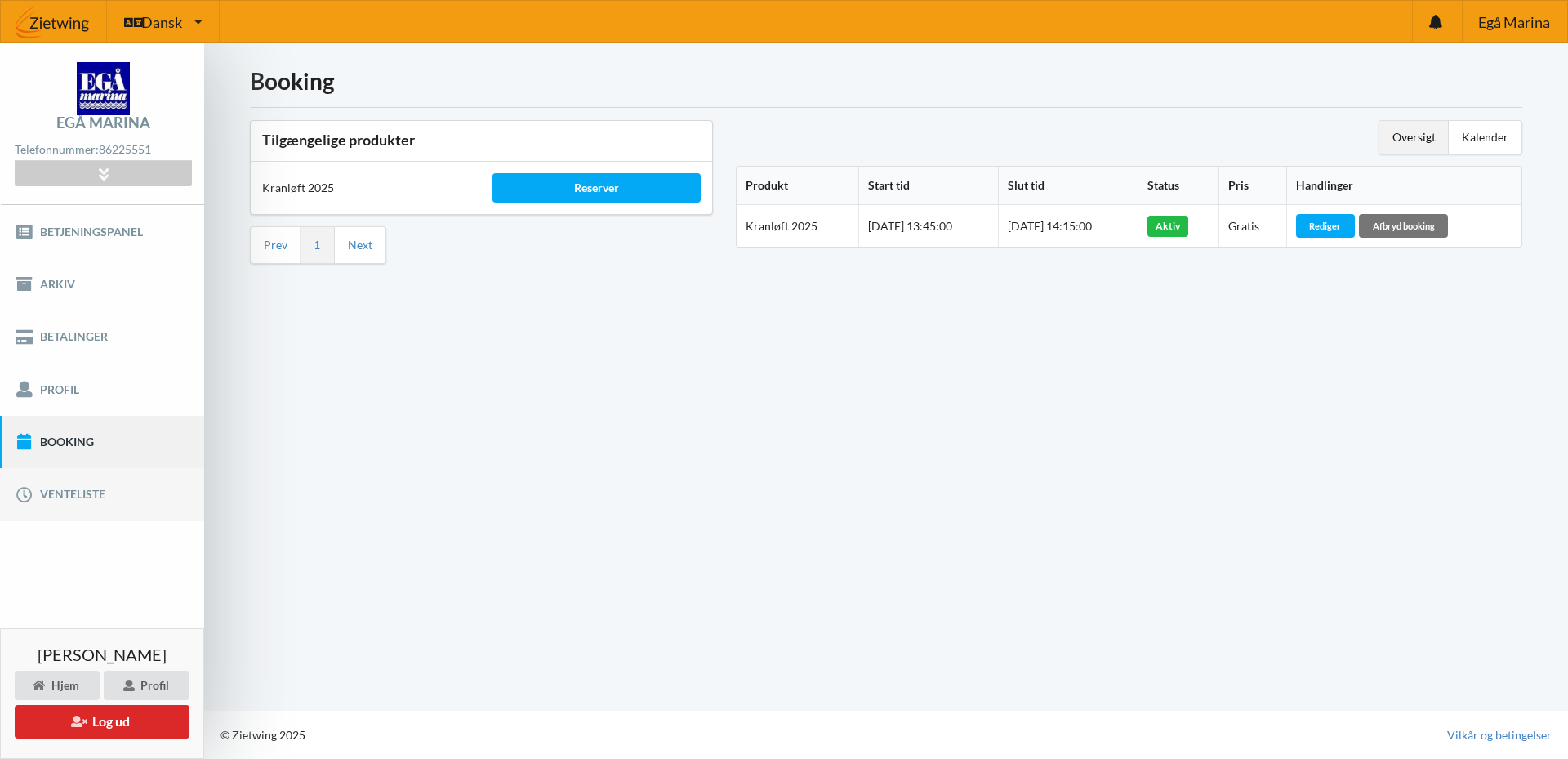
click at [104, 497] on link "Venteliste" at bounding box center [102, 494] width 204 height 53
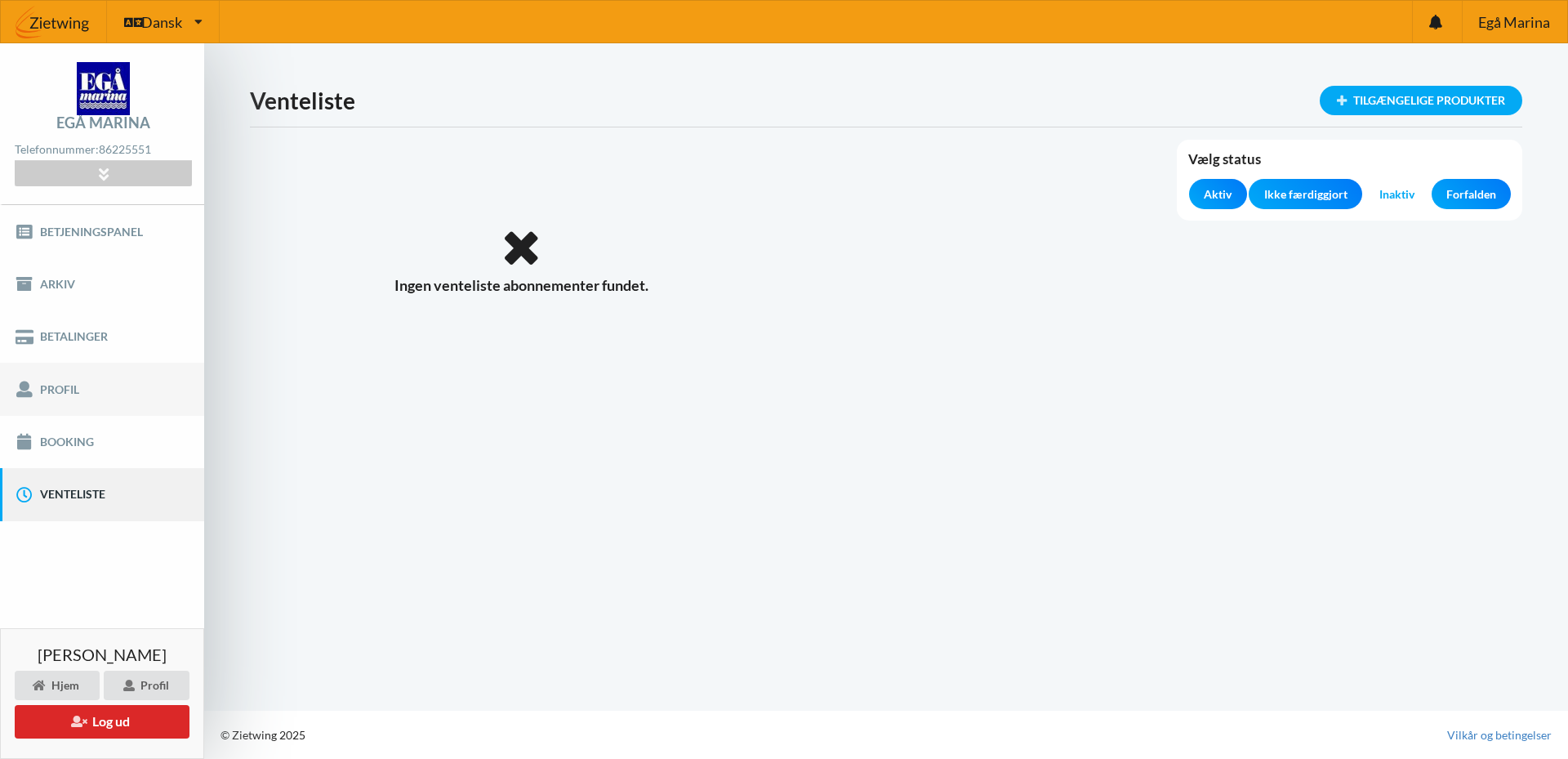
click at [98, 393] on link "Profil" at bounding box center [102, 388] width 204 height 53
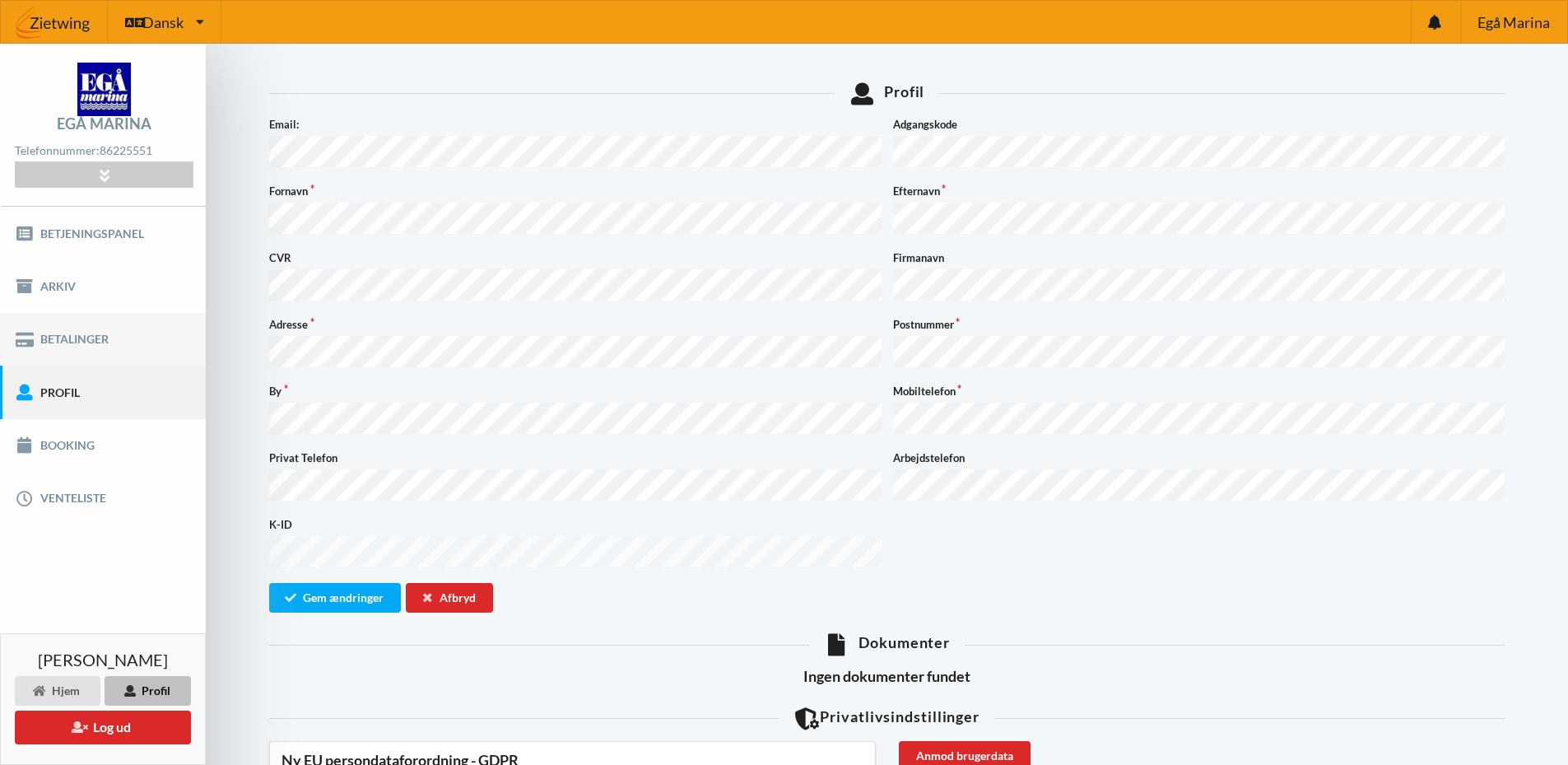
click at [119, 339] on link "Betalinger" at bounding box center [103, 339] width 206 height 53
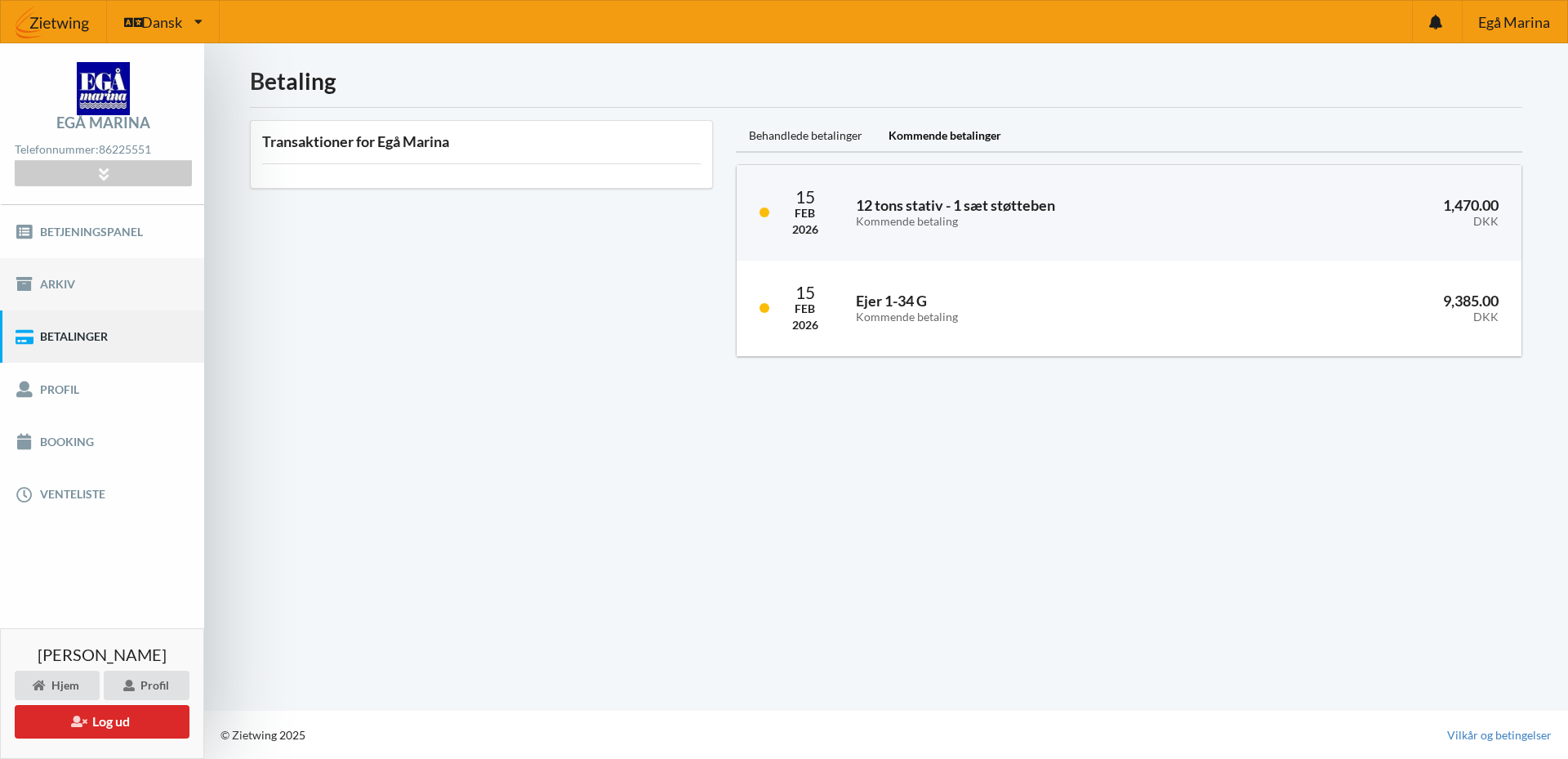
click at [114, 289] on link "Arkiv" at bounding box center [102, 284] width 204 height 53
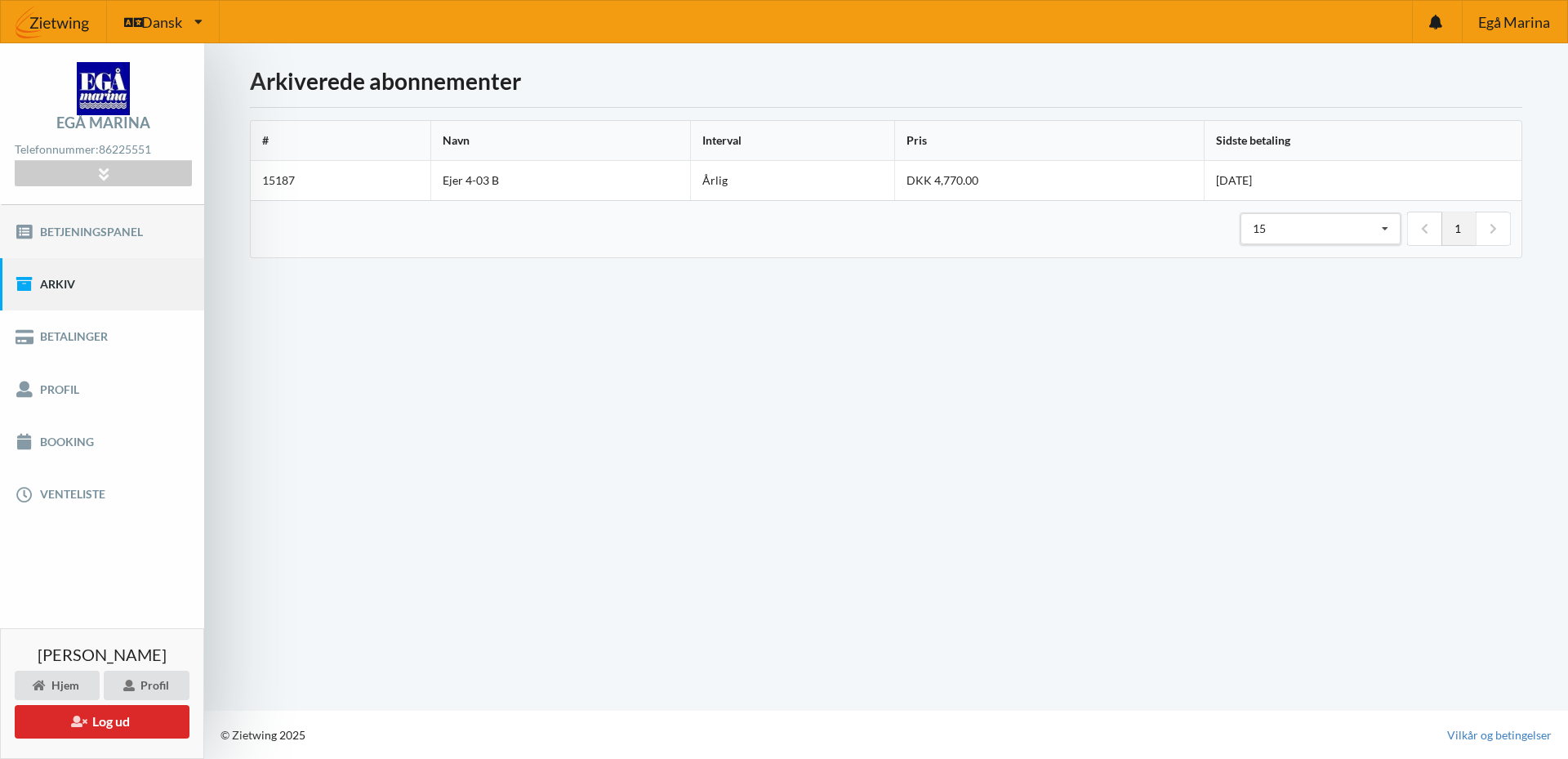
click at [125, 232] on link "Betjeningspanel" at bounding box center [102, 231] width 204 height 53
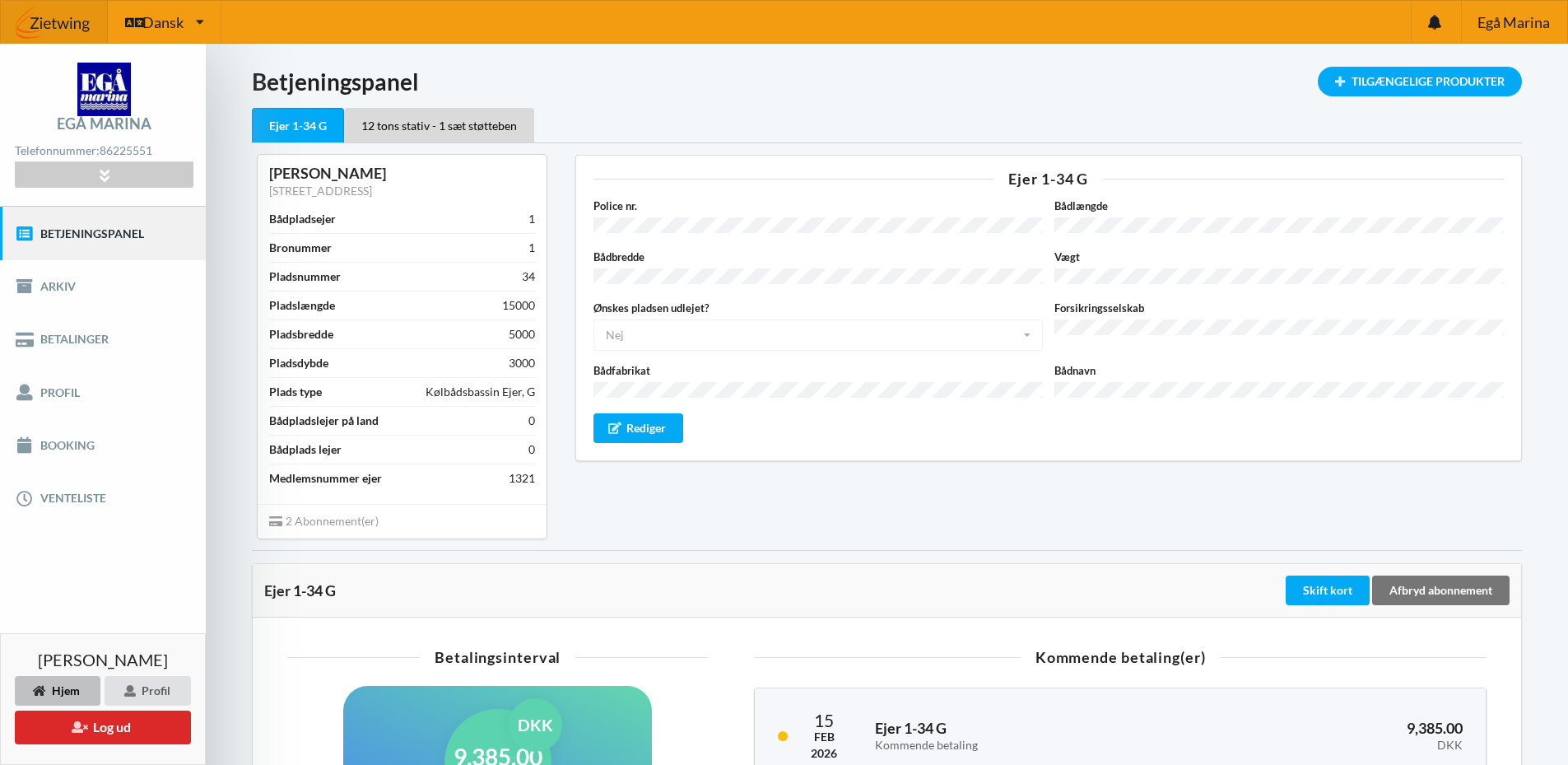
click at [638, 494] on div "Ejer 1-34 G Police nr. Bådlængde Bådbredde Vægt Ønskes pladsen udlejet? Nej Ja …" at bounding box center [1049, 346] width 970 height 406
click at [432, 128] on div "12 tons stativ - 1 sæt støtteben" at bounding box center [438, 125] width 190 height 34
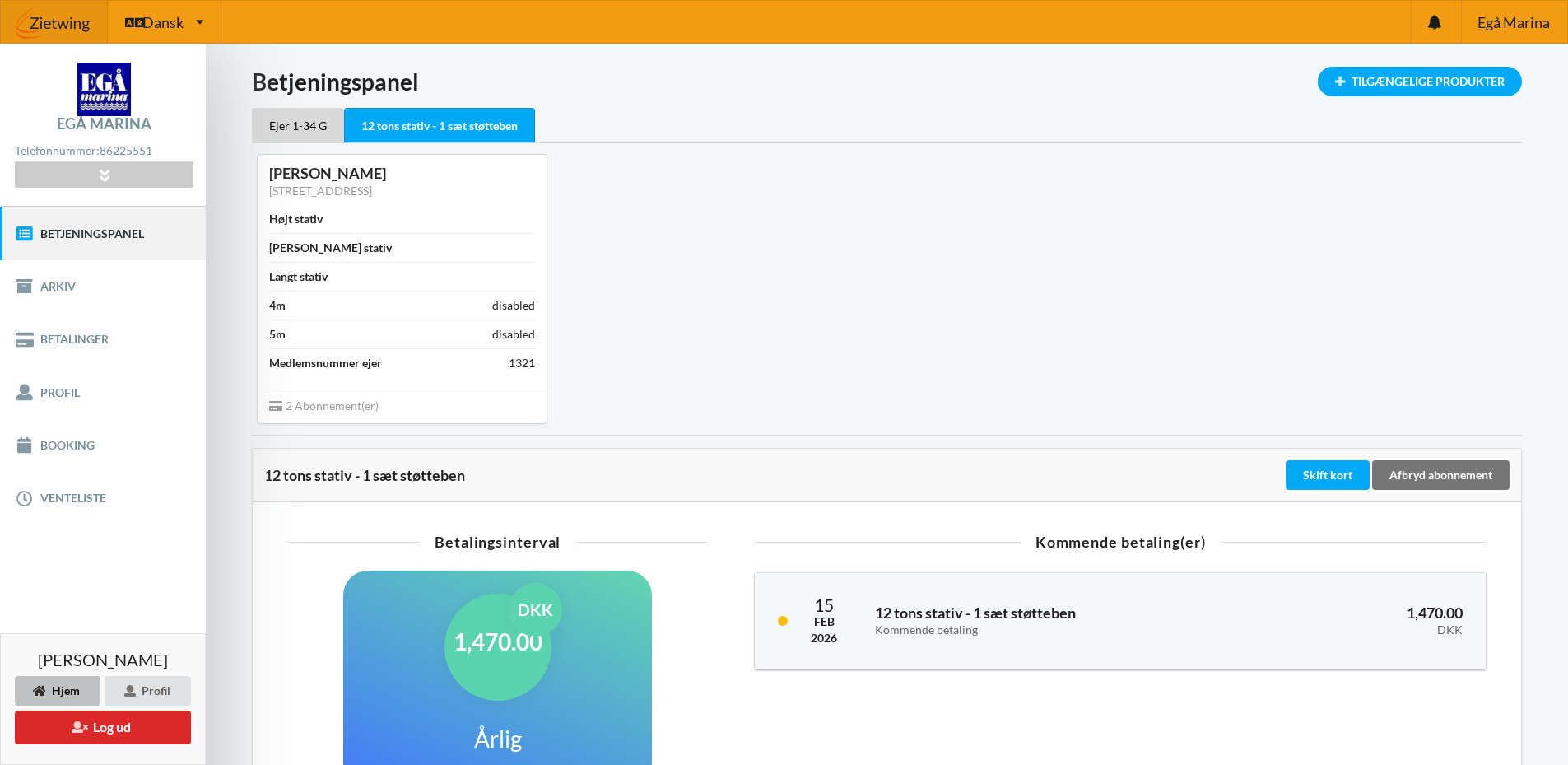
click at [846, 208] on div "Flemming [STREET_ADDRESS] Højt stativ Bredt stativ Langt stativ 4m disabled 5m …" at bounding box center [886, 288] width 1293 height 291
click at [109, 727] on button "Log ud" at bounding box center [103, 727] width 176 height 34
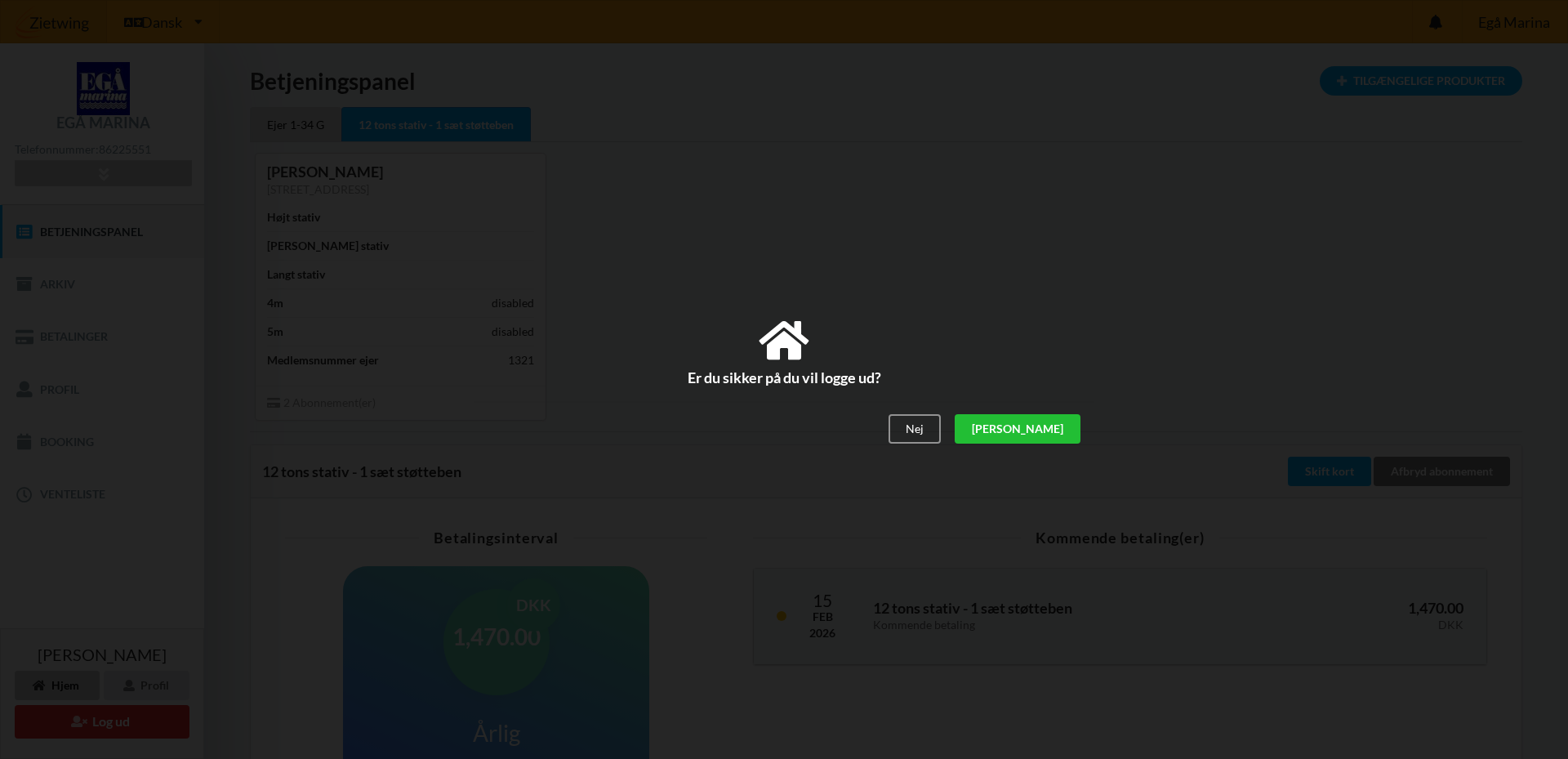
click at [1050, 432] on div "[PERSON_NAME]" at bounding box center [1017, 429] width 126 height 29
